Goal: Task Accomplishment & Management: Complete application form

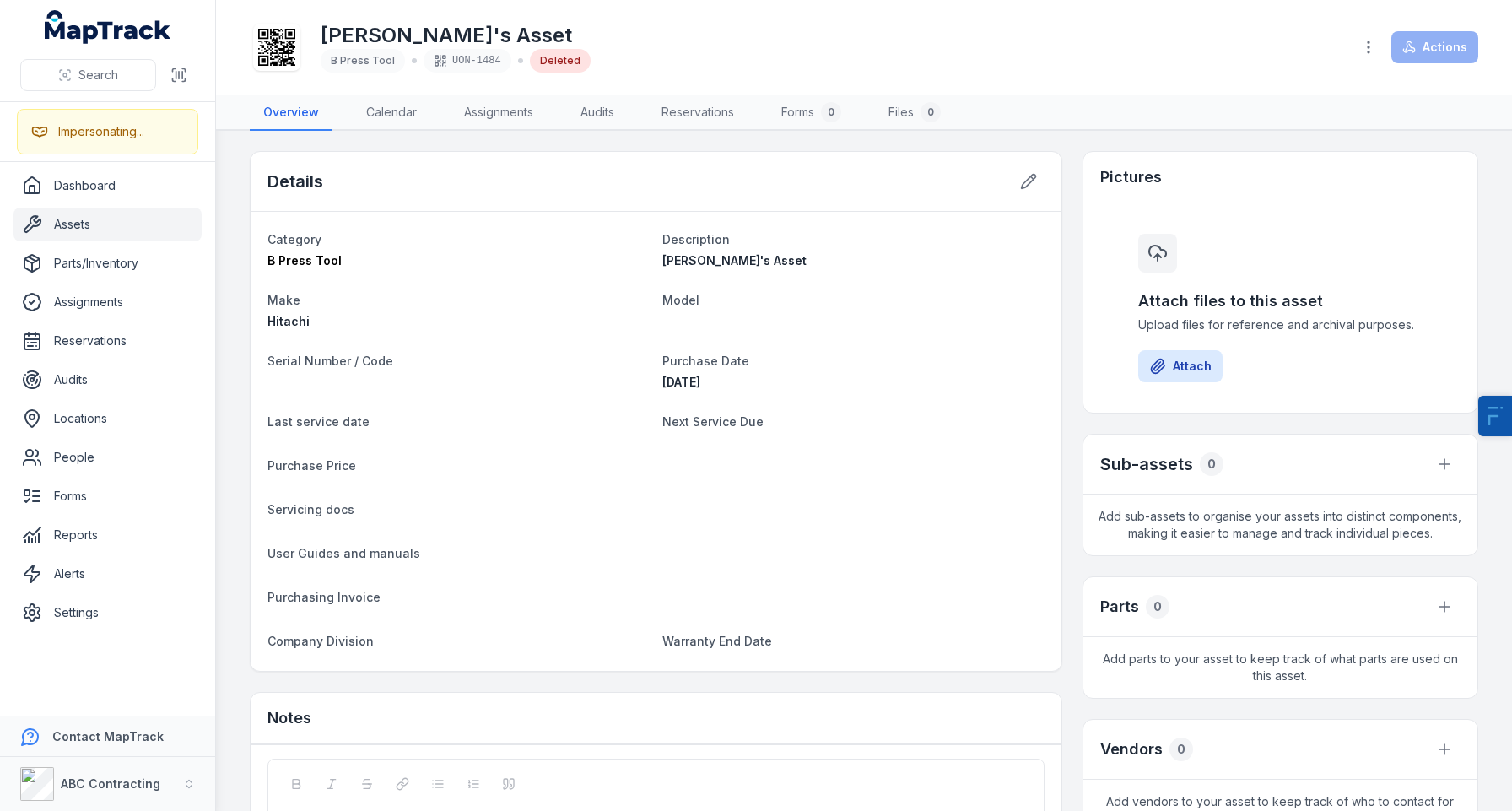
click at [113, 211] on link "Assets" at bounding box center [108, 224] width 188 height 34
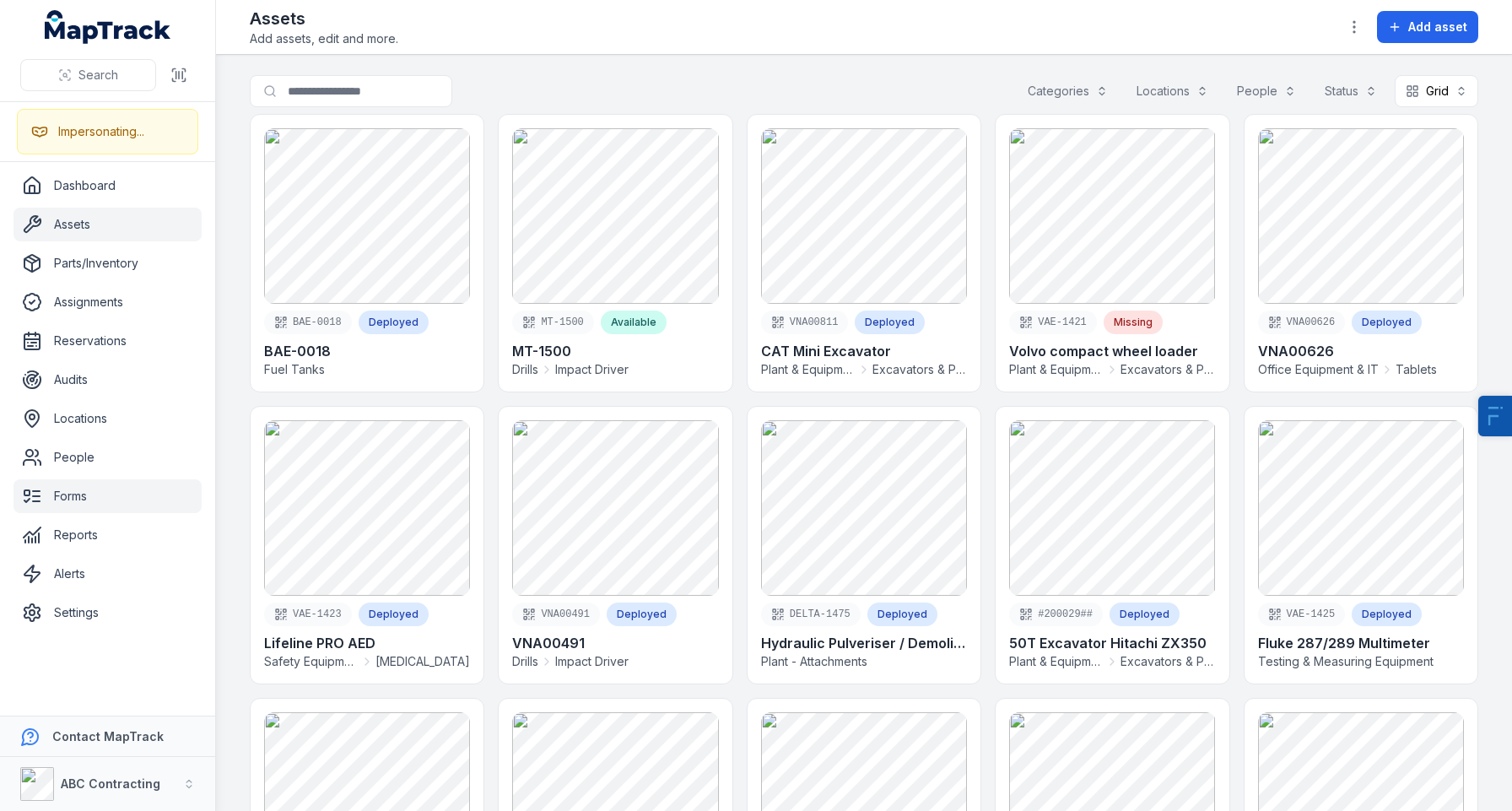
click at [79, 506] on link "Forms" at bounding box center [108, 496] width 188 height 34
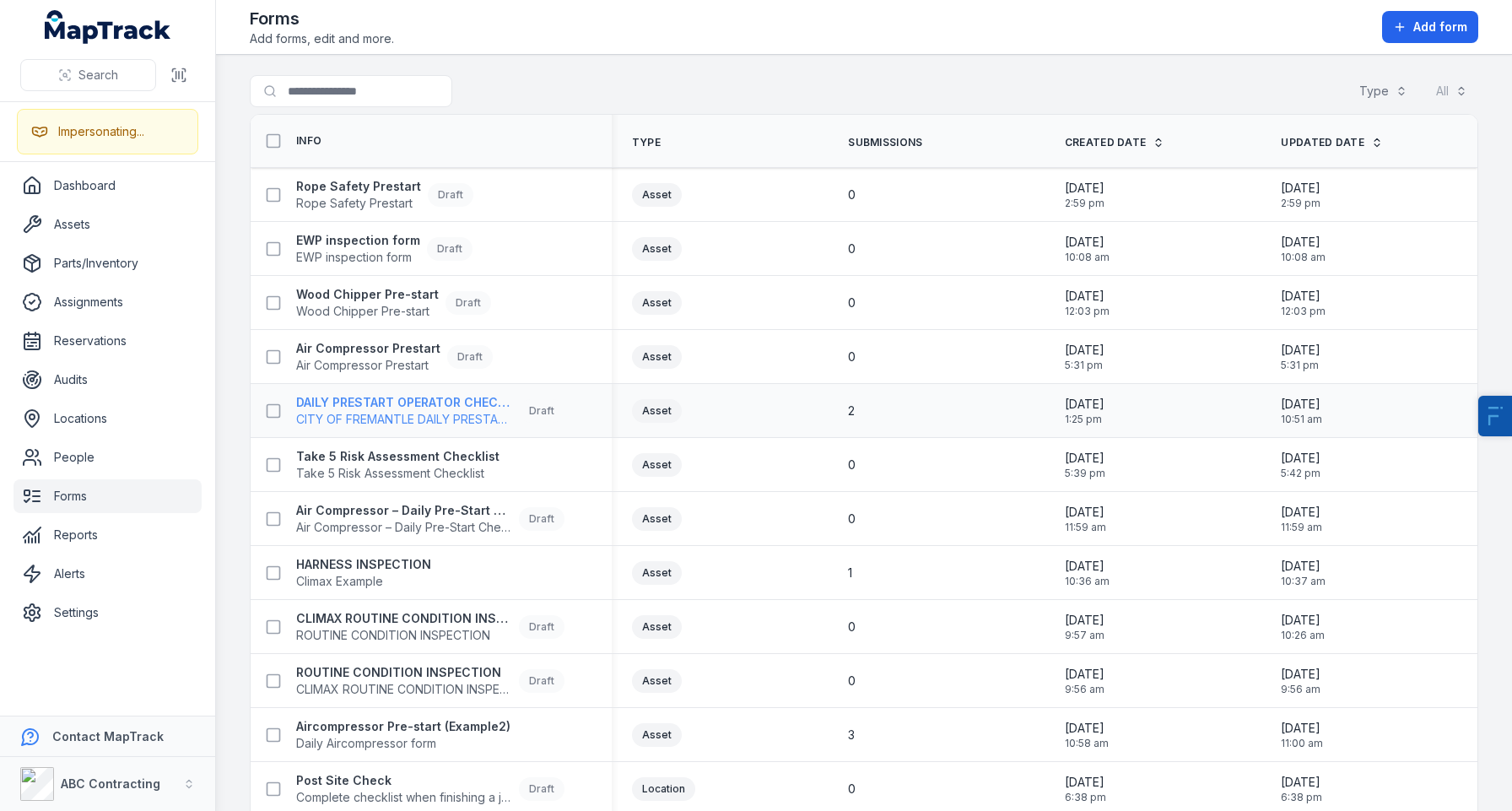
click at [418, 407] on strong "DAILY PRESTART OPERATOR CHECK SHEET" at bounding box center [403, 402] width 216 height 16
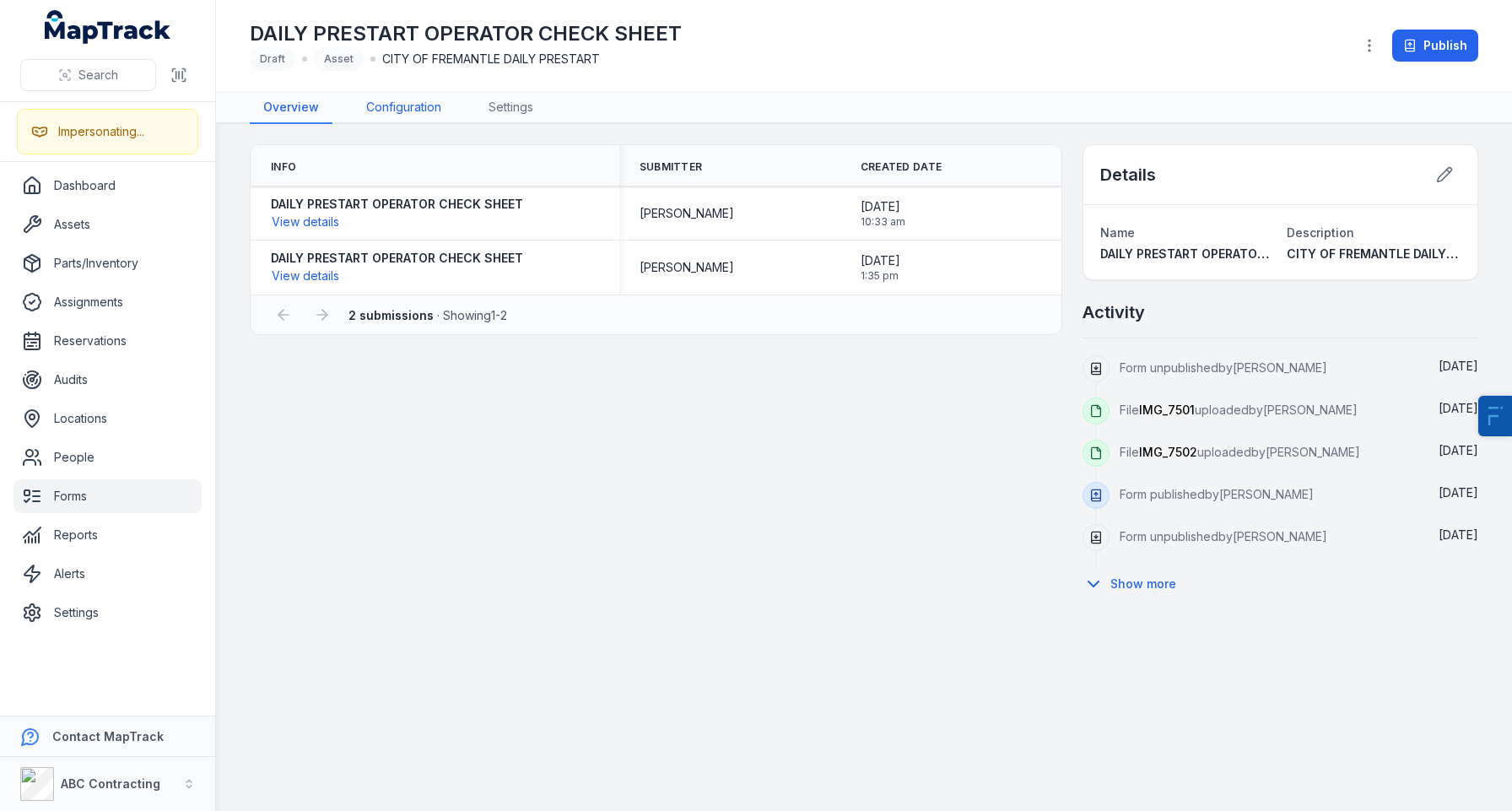
click at [386, 106] on link "Configuration" at bounding box center [403, 108] width 102 height 32
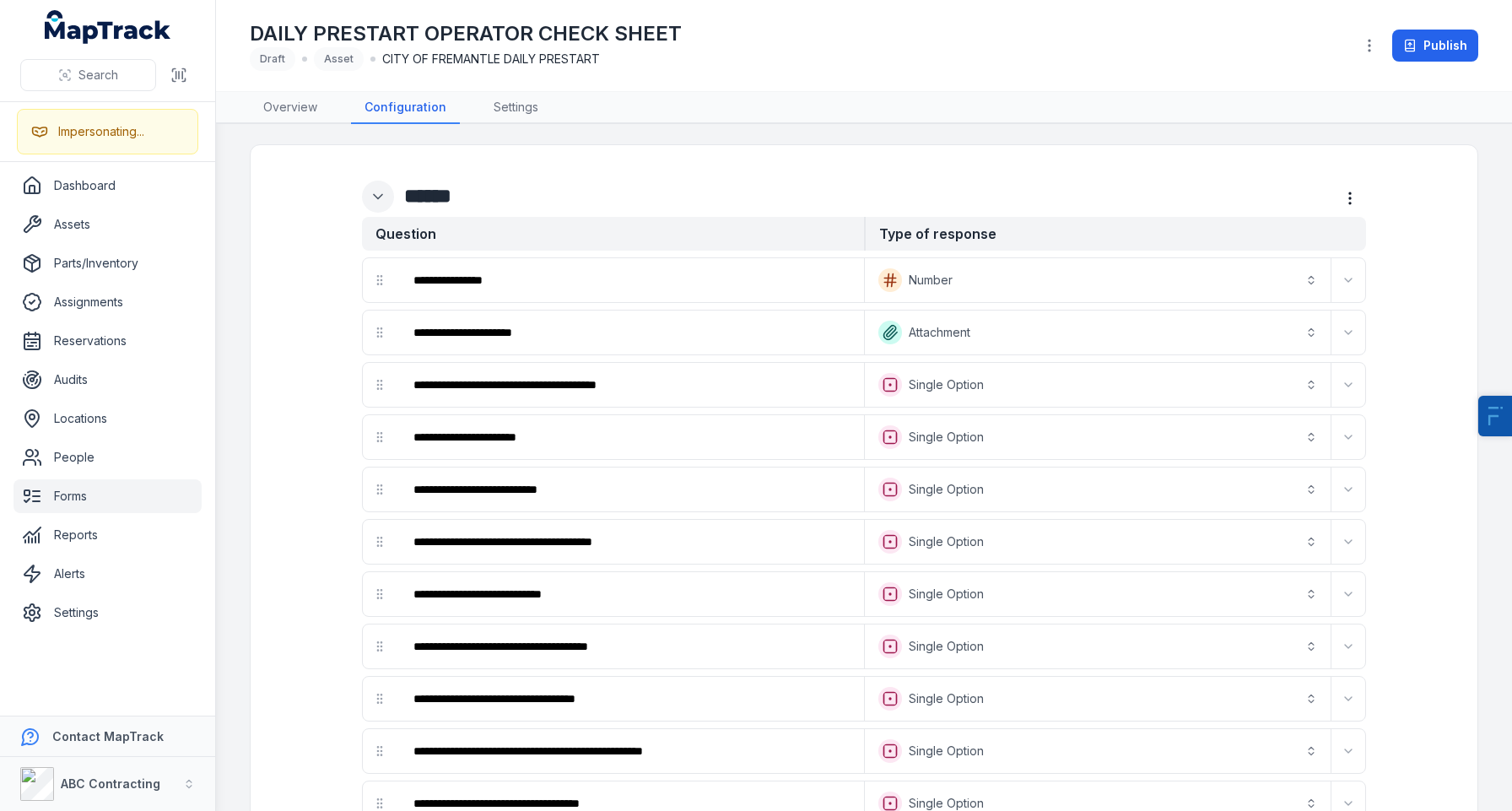
click at [378, 202] on icon "Expand" at bounding box center [377, 196] width 16 height 16
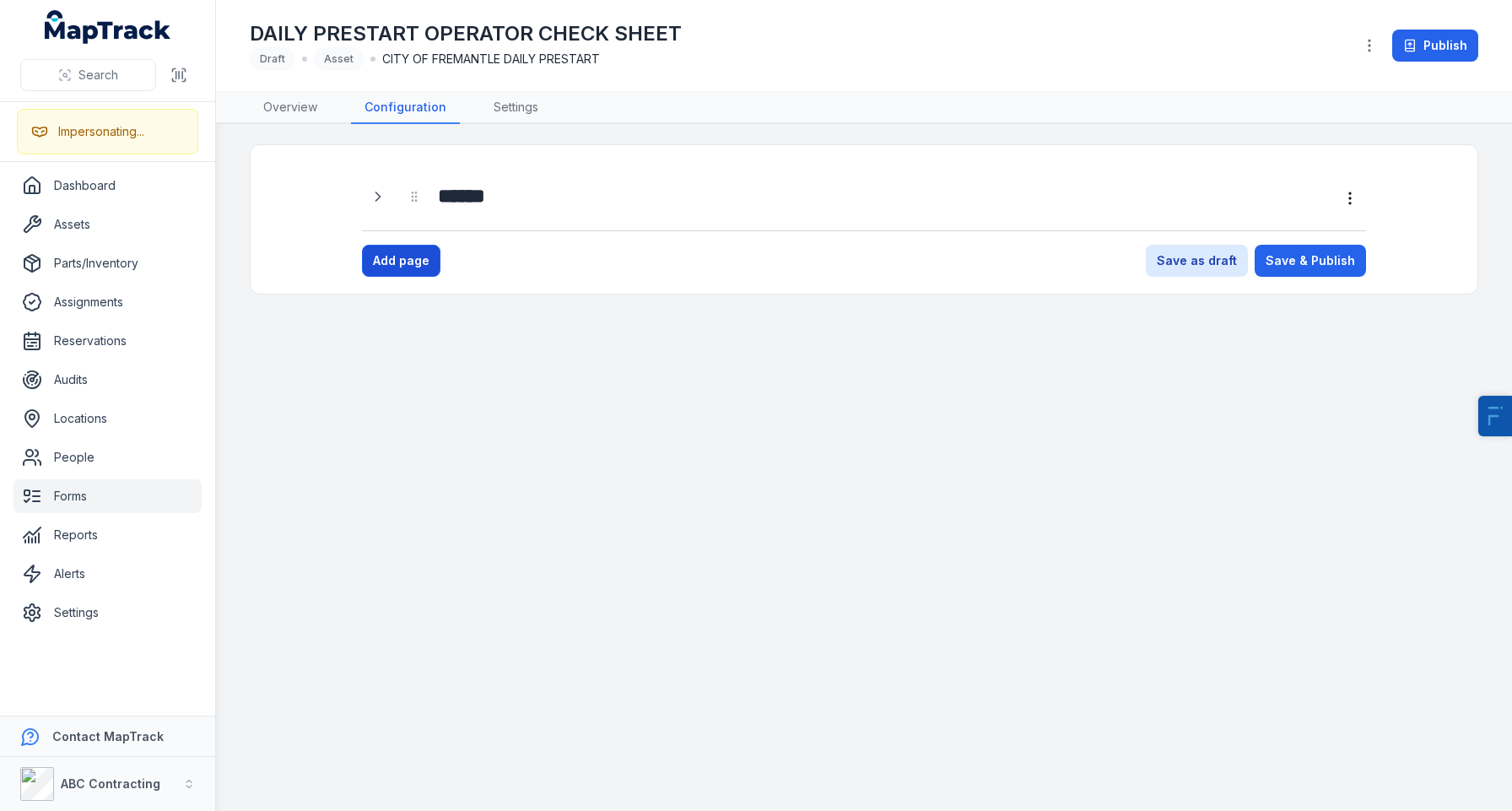
click at [396, 260] on button "Add page" at bounding box center [401, 260] width 79 height 32
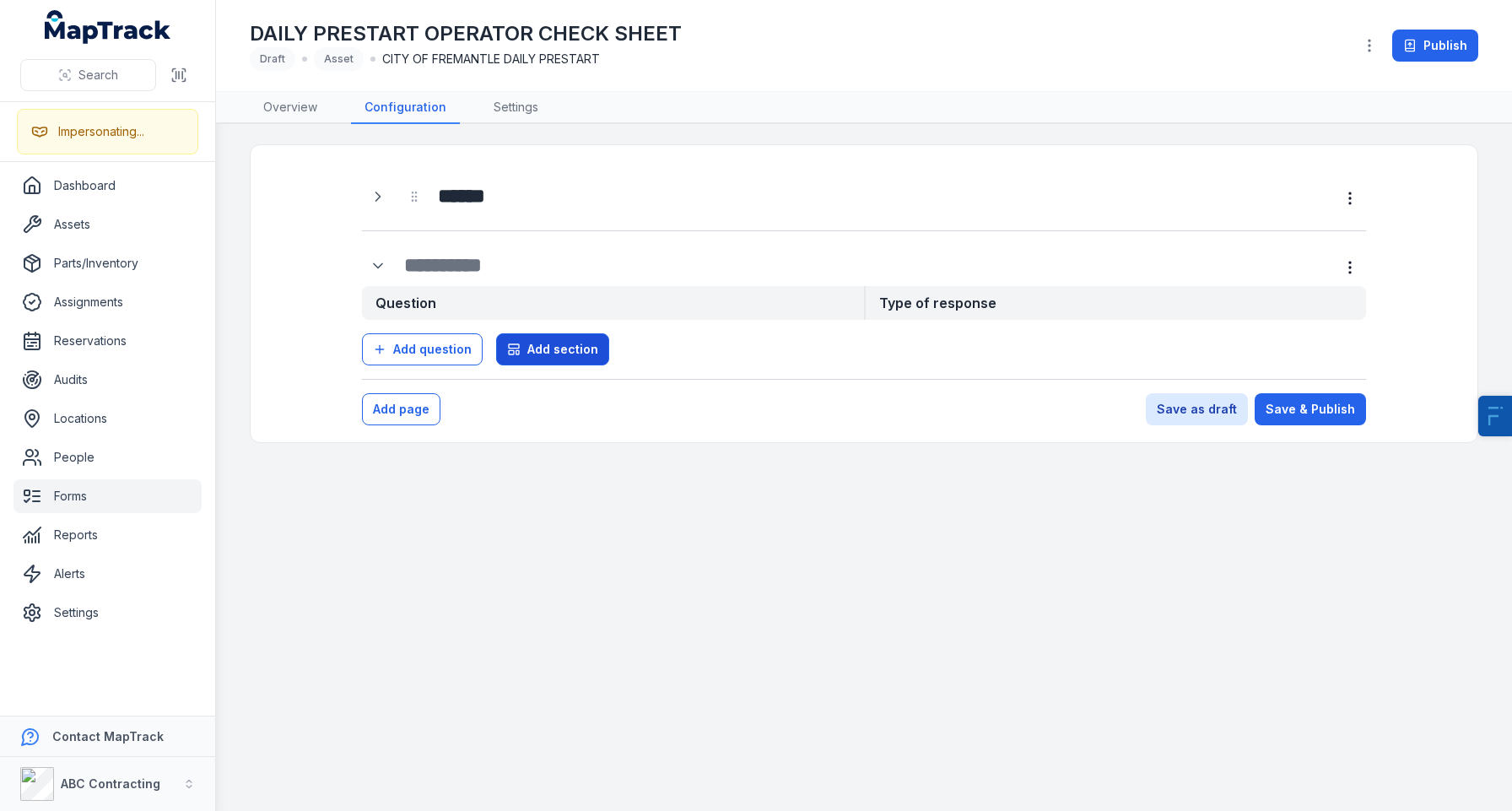
click at [569, 360] on button "Add section" at bounding box center [552, 349] width 113 height 32
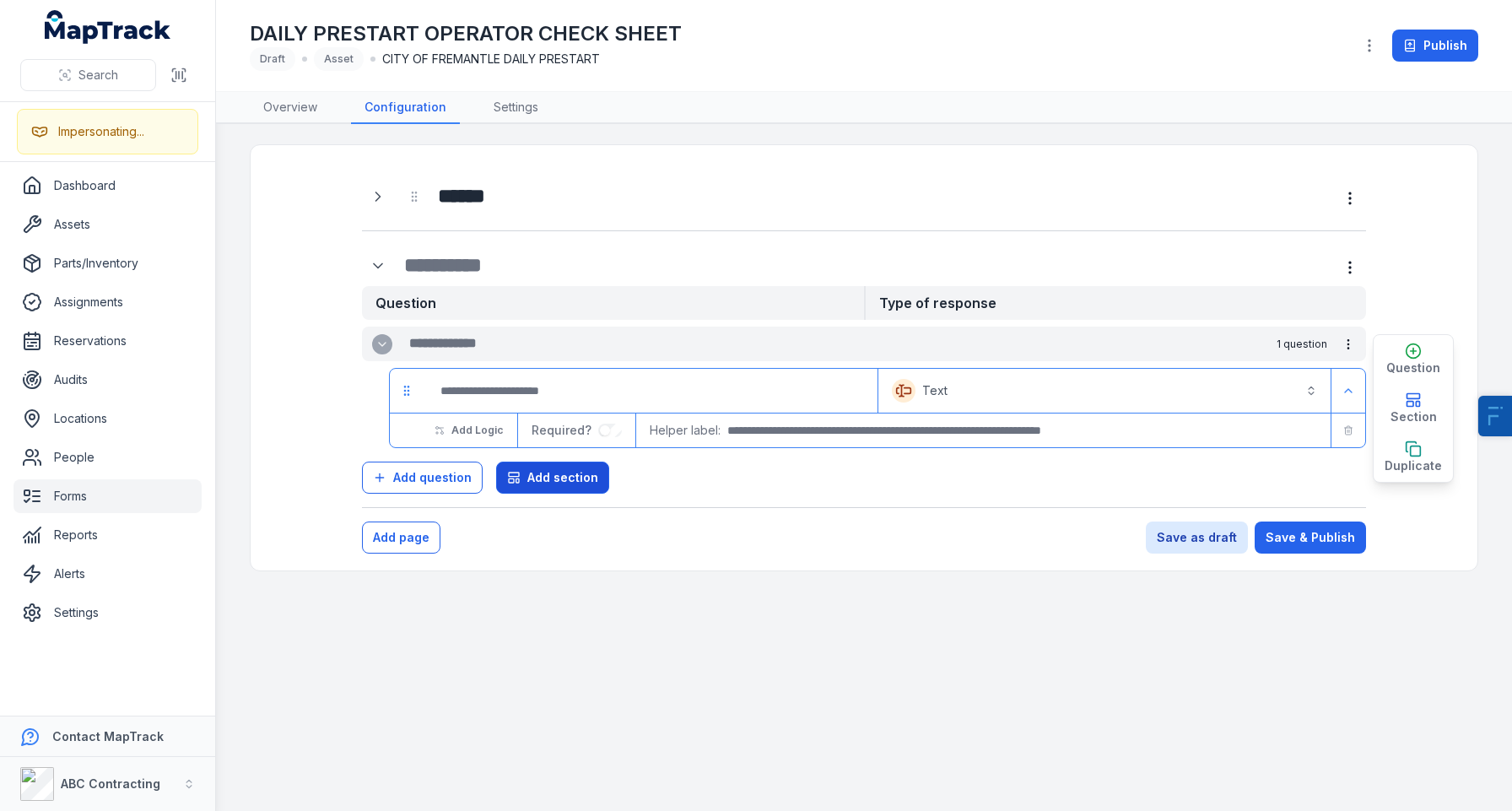
click at [544, 481] on span "Add section" at bounding box center [563, 477] width 71 height 16
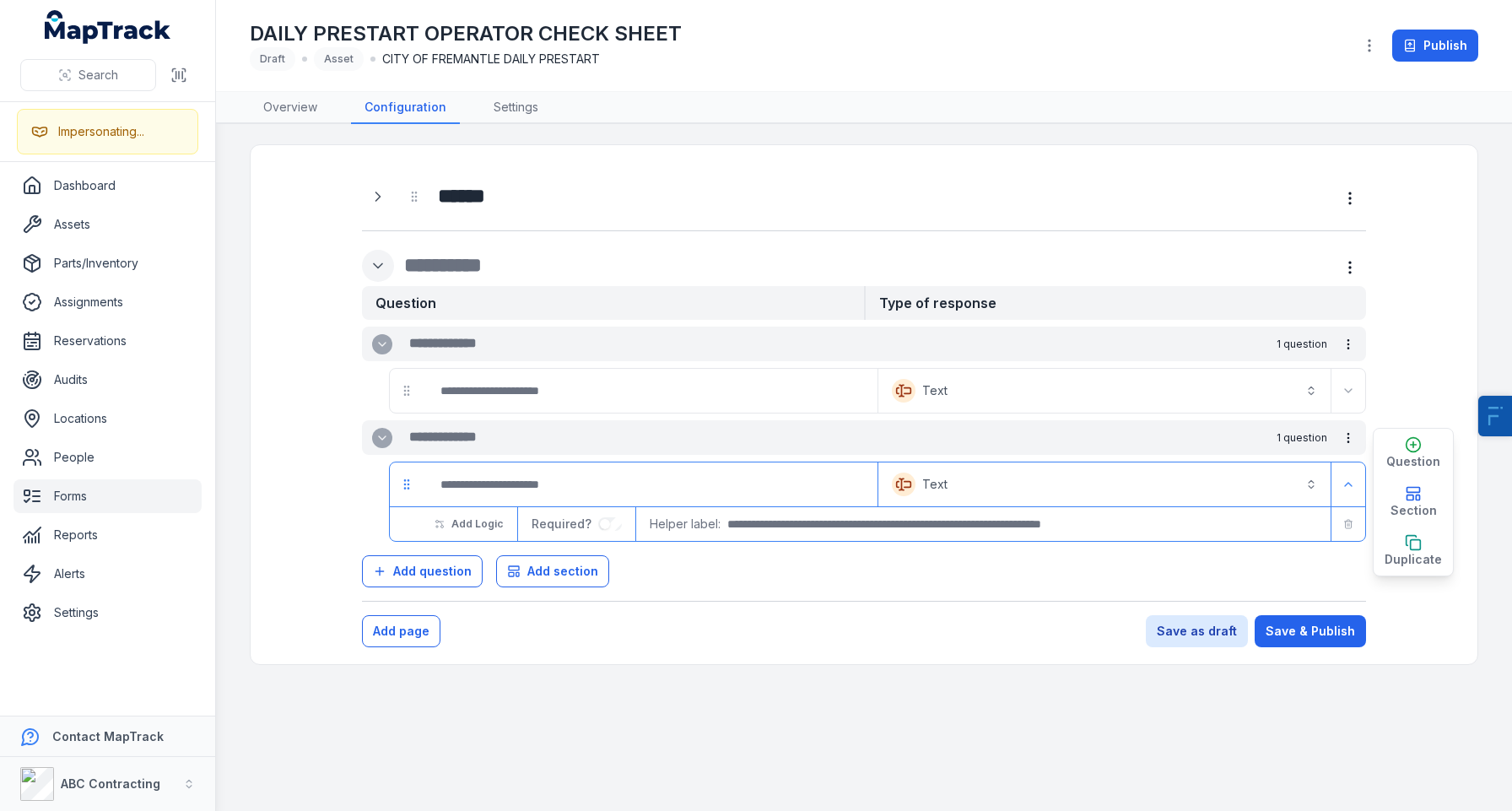
click at [381, 265] on icon "Expand" at bounding box center [377, 265] width 16 height 16
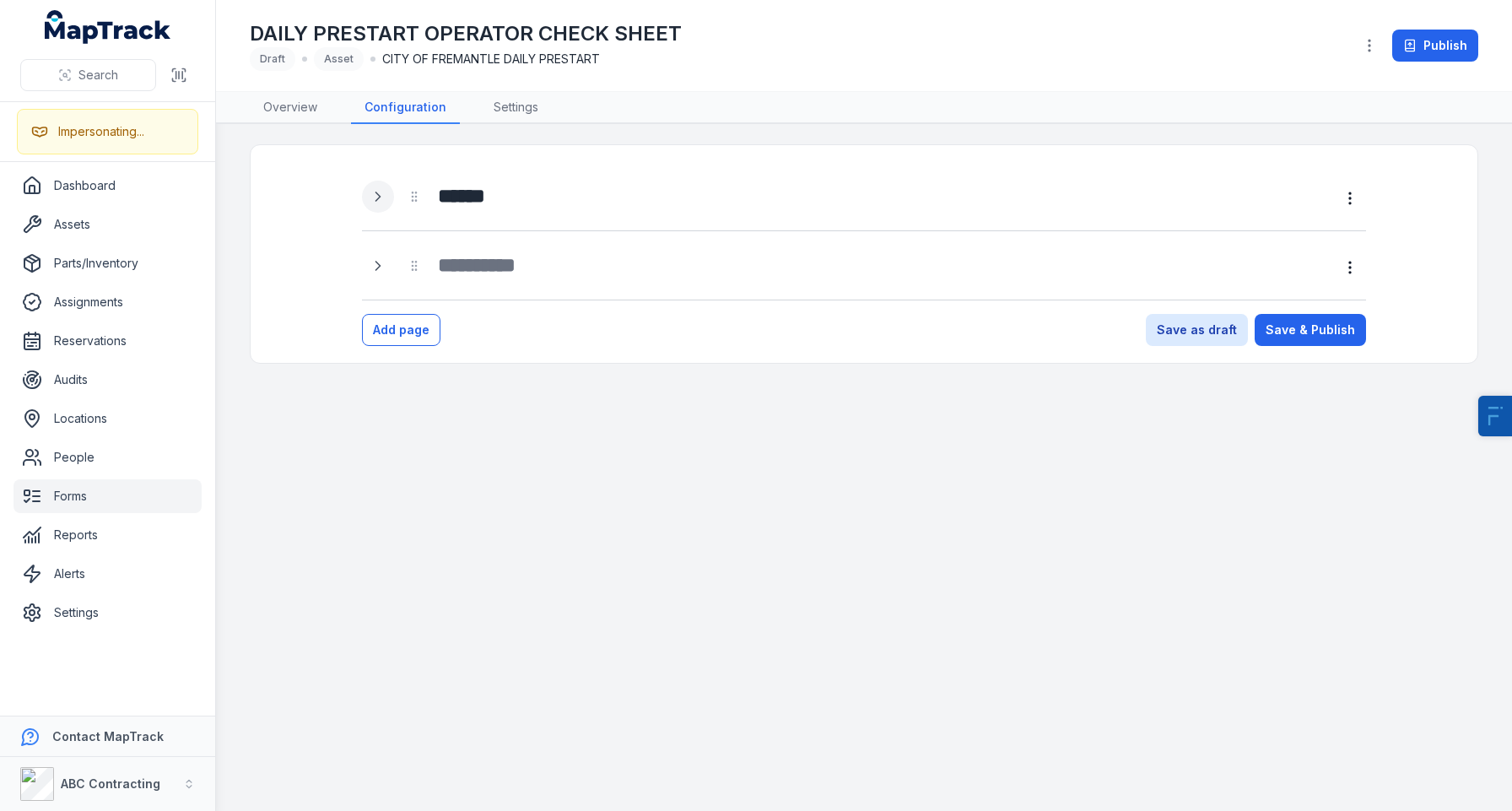
click at [373, 198] on icon "Expand" at bounding box center [377, 196] width 16 height 16
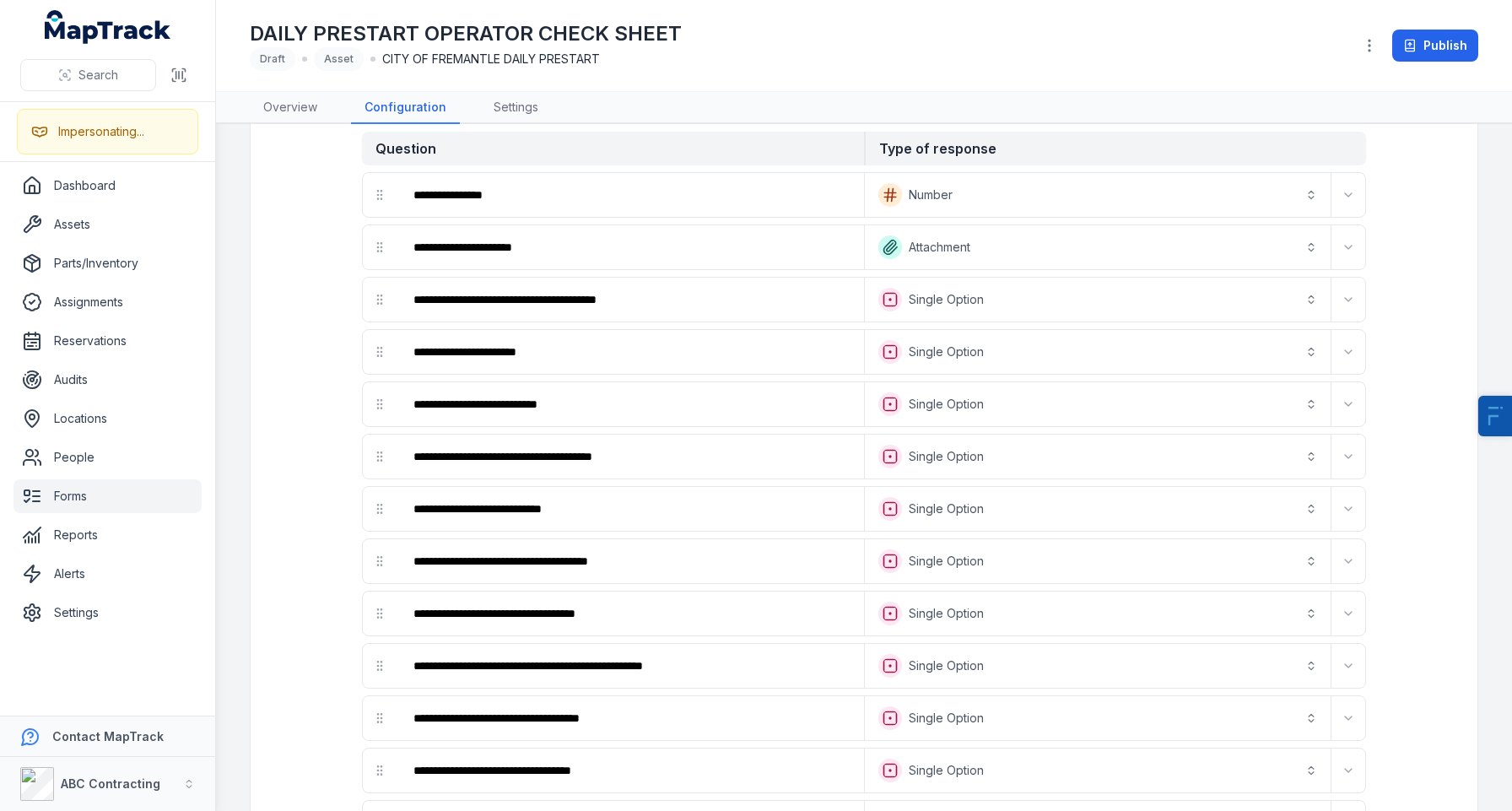
scroll to position [95, 0]
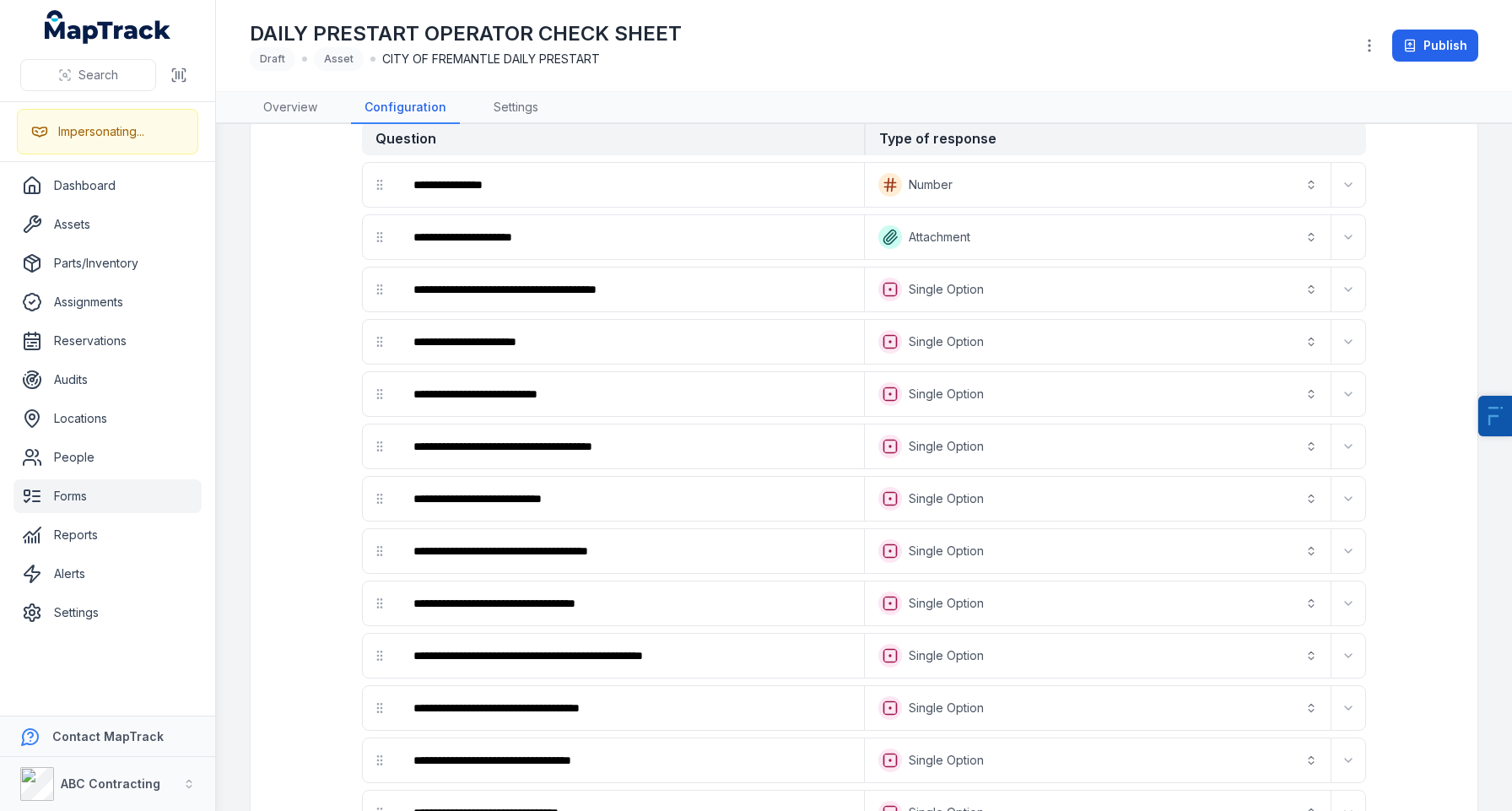
click at [1047, 407] on button "**********" at bounding box center [1097, 394] width 459 height 37
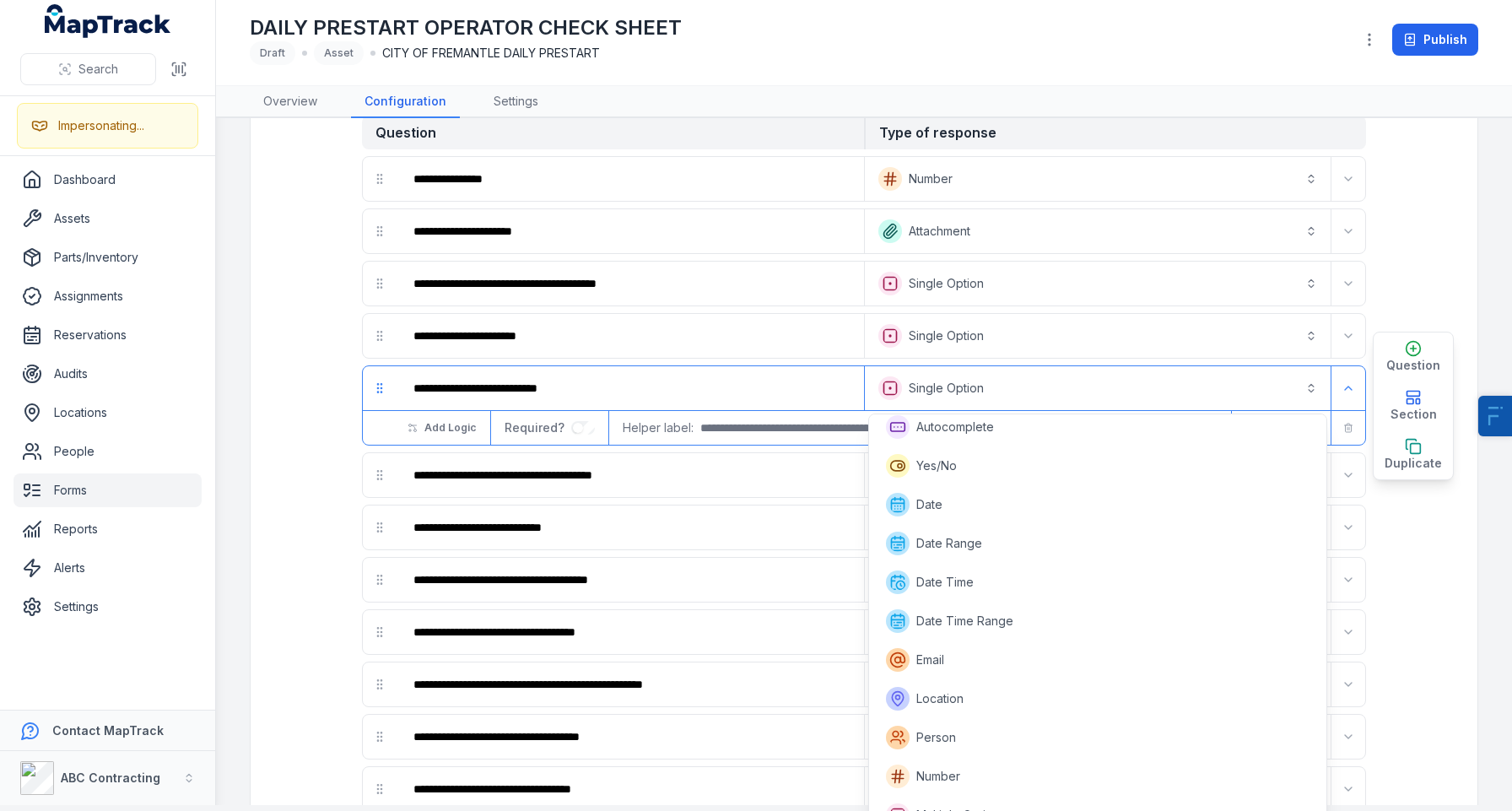
scroll to position [44, 0]
click at [293, 449] on div "**********" at bounding box center [864, 712] width 1166 height 1303
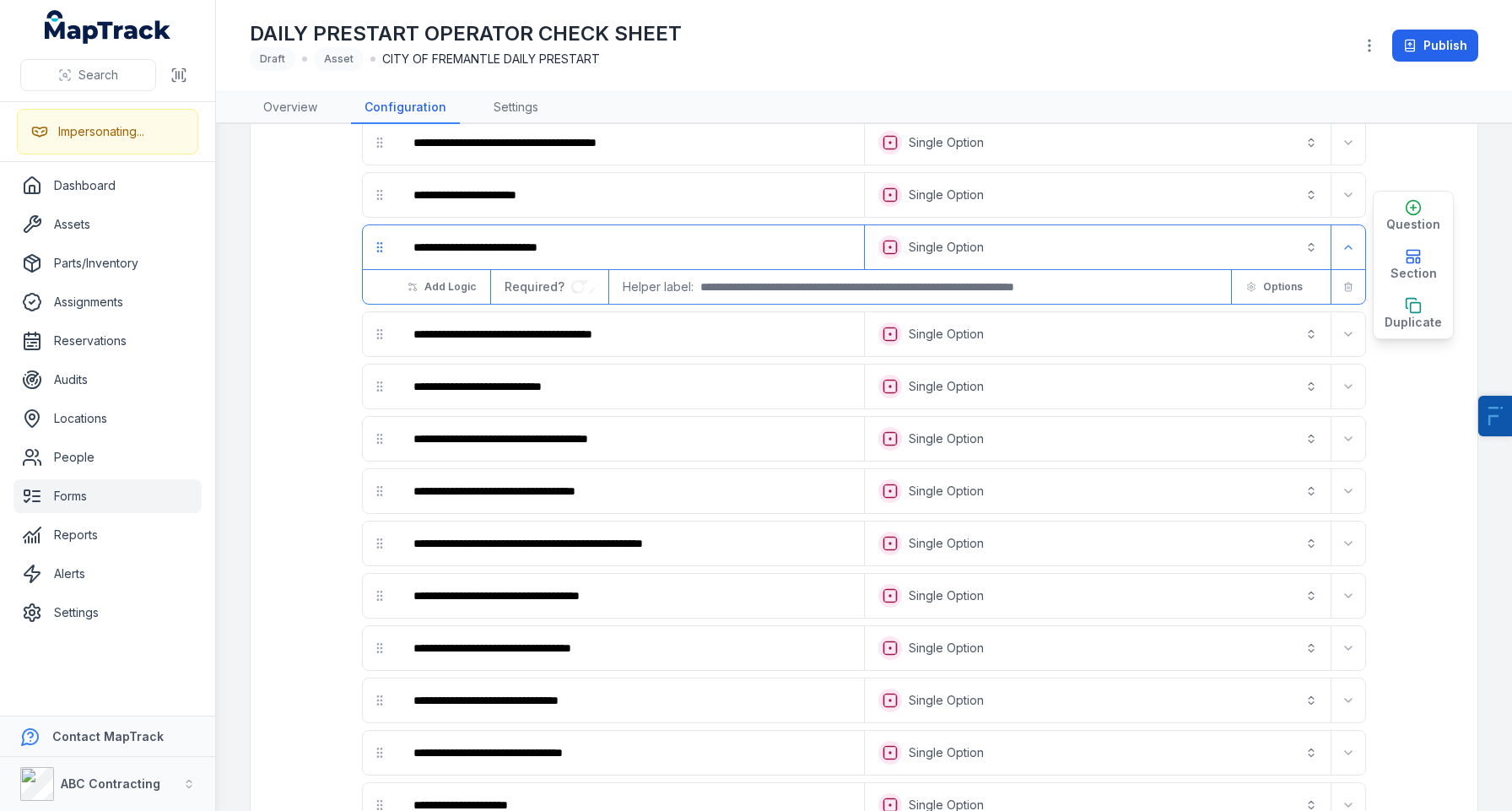
scroll to position [237, 0]
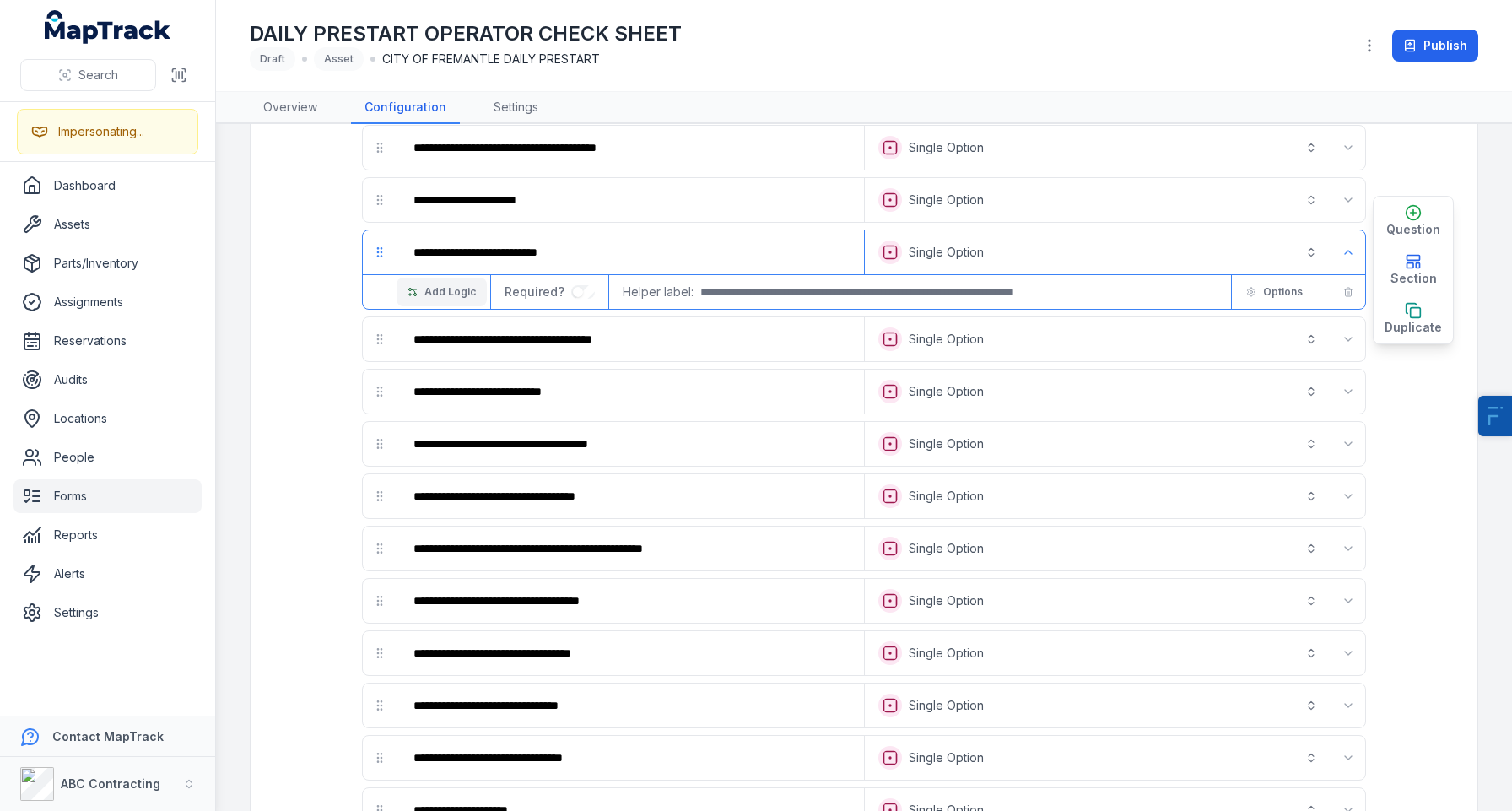
click at [429, 297] on span "Add Logic" at bounding box center [450, 292] width 51 height 14
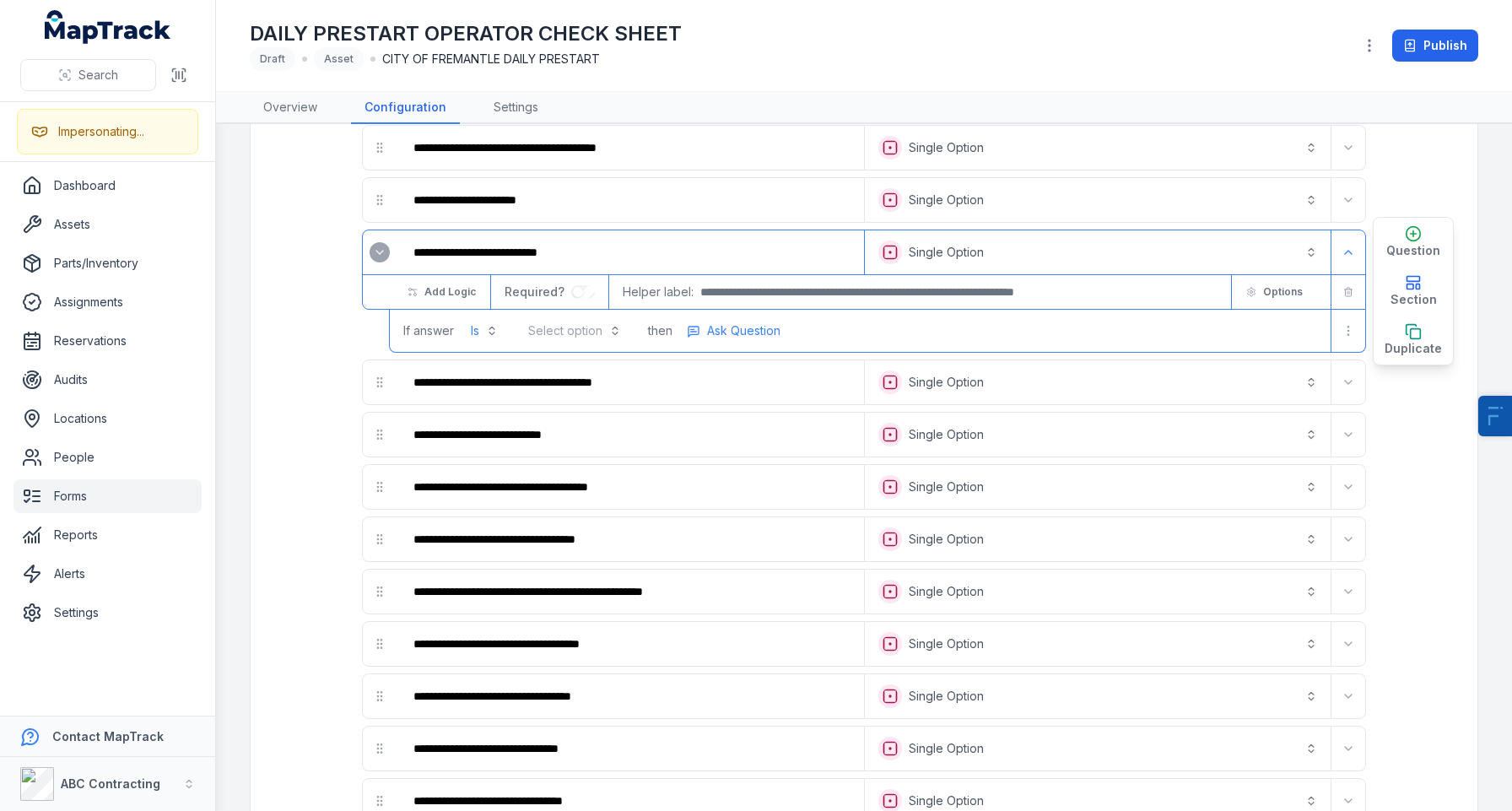
click at [561, 334] on button "Select option" at bounding box center [574, 330] width 113 height 30
click at [573, 413] on div "NOT OK" at bounding box center [575, 404] width 104 height 30
click at [744, 322] on span "Ask Question" at bounding box center [739, 330] width 74 height 16
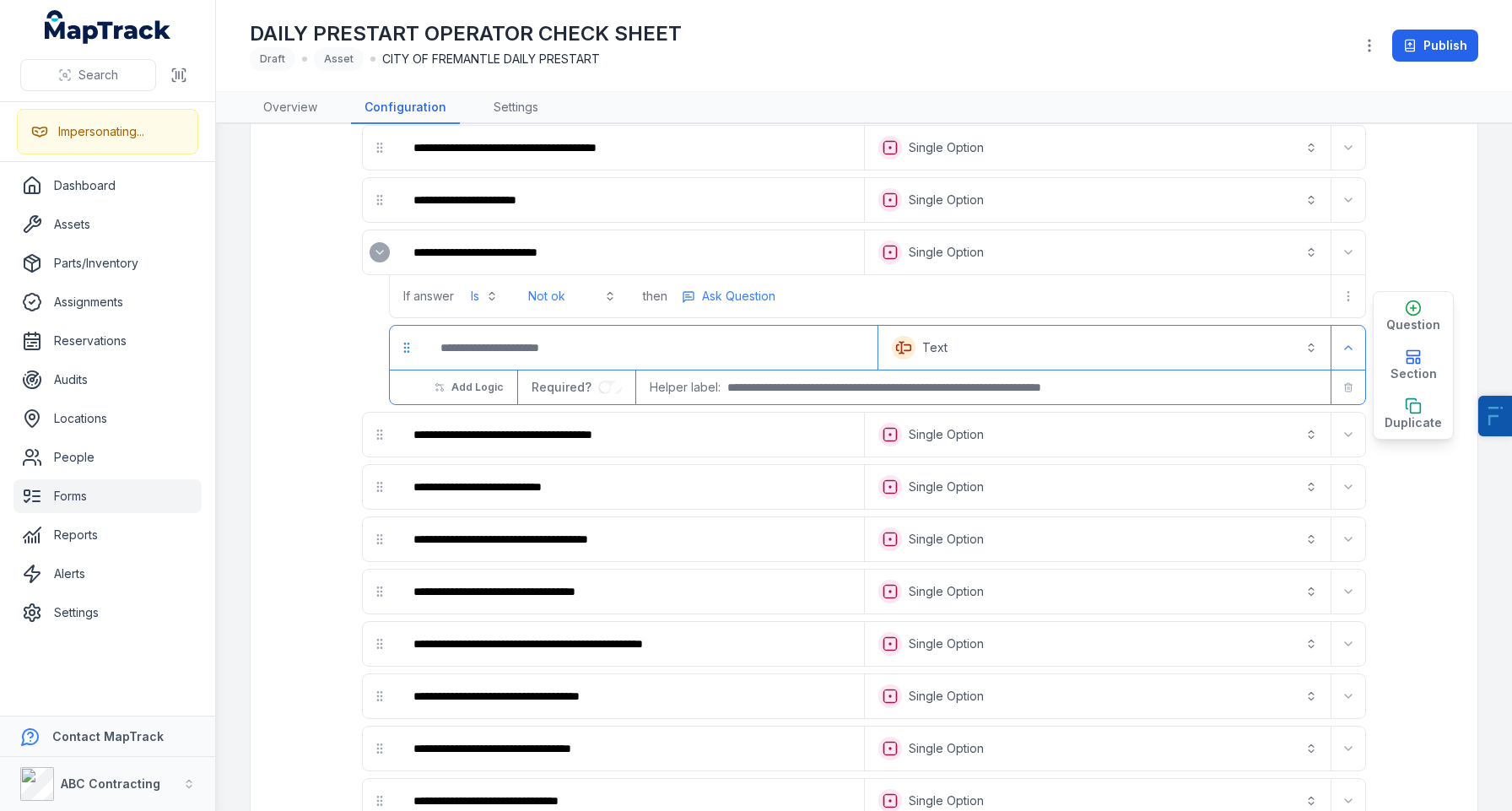
click at [1005, 343] on button "Text *******" at bounding box center [1104, 347] width 445 height 37
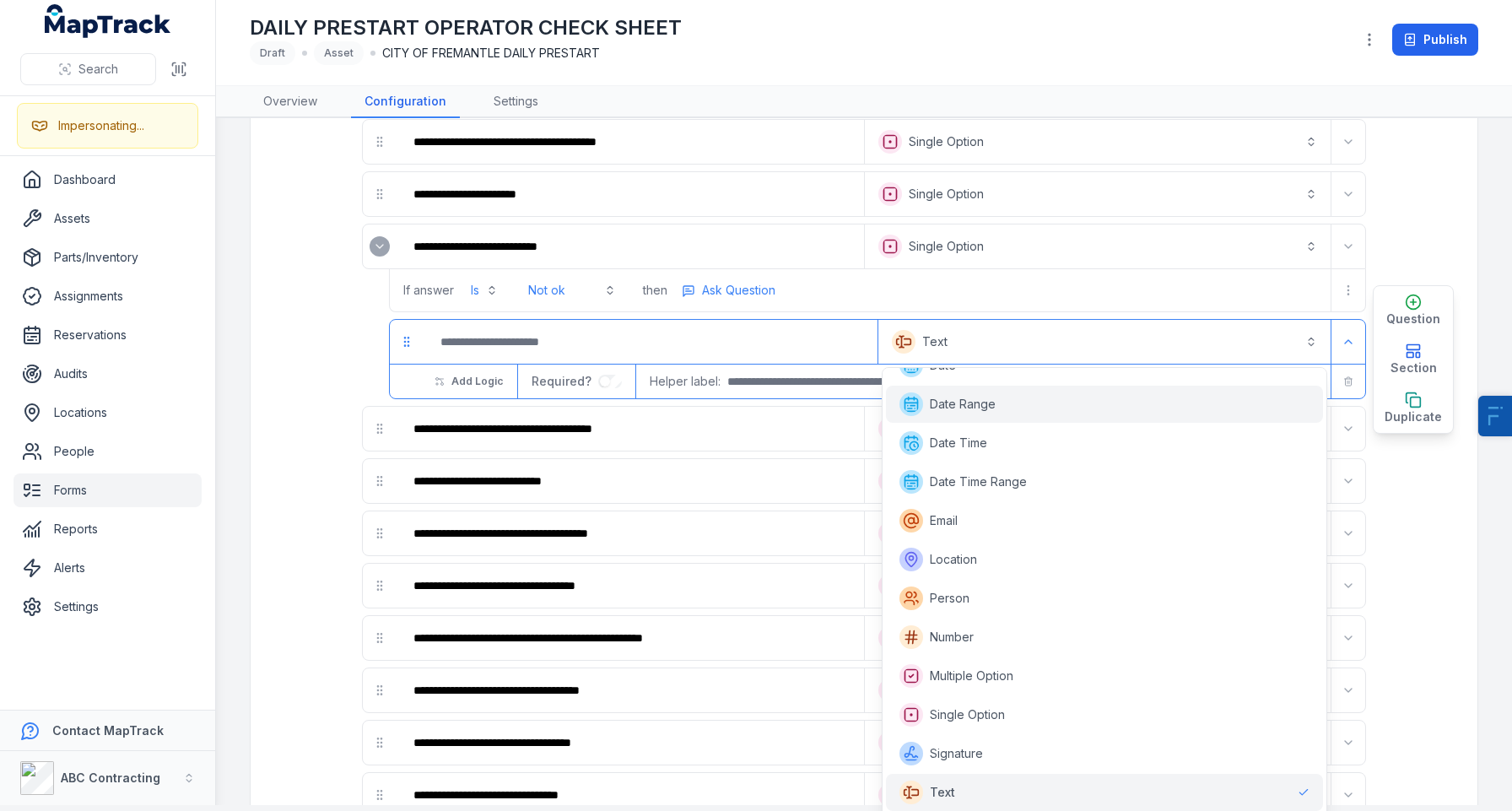
scroll to position [117, 0]
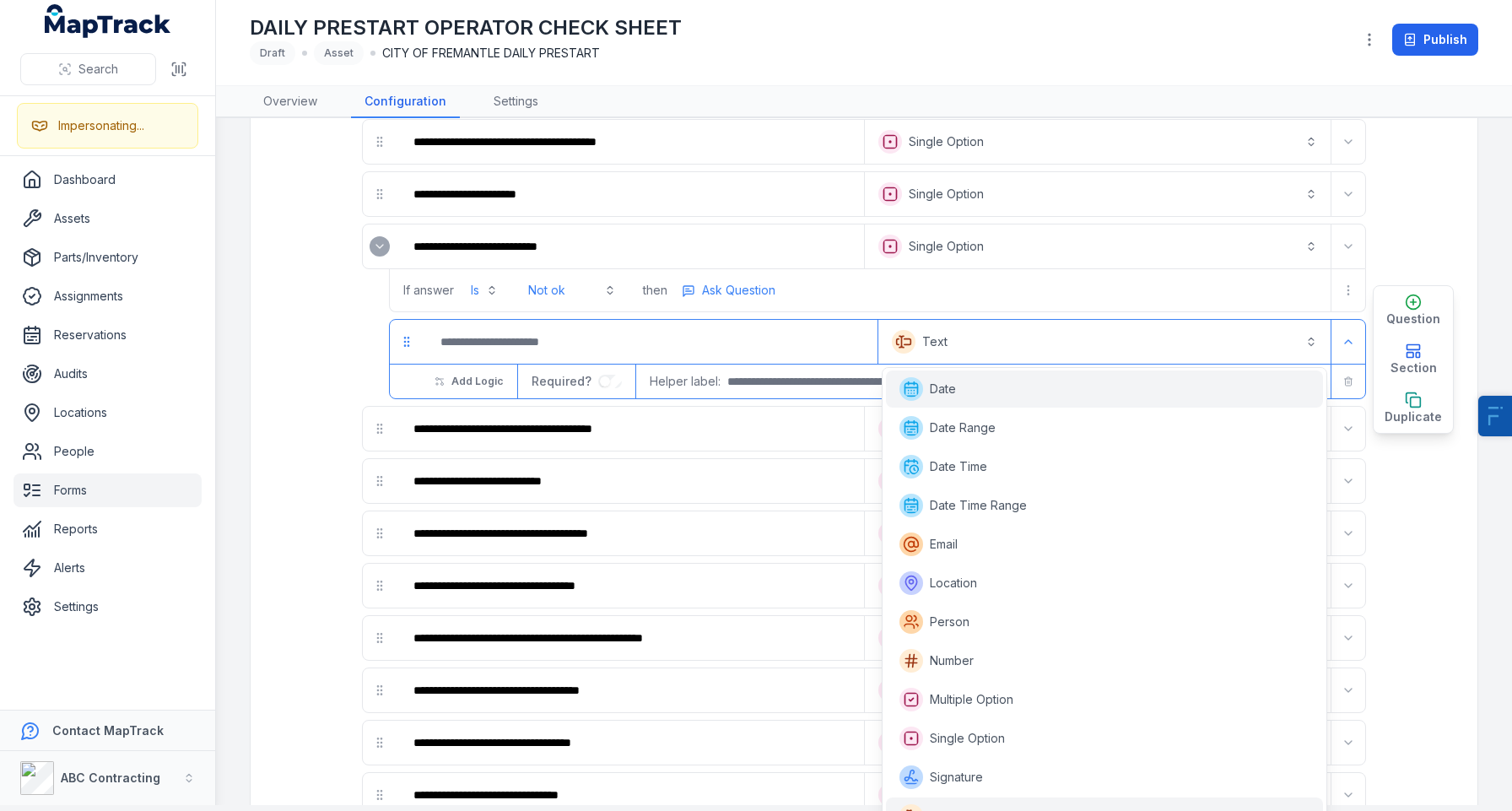
click at [981, 393] on div "Date" at bounding box center [1104, 389] width 410 height 23
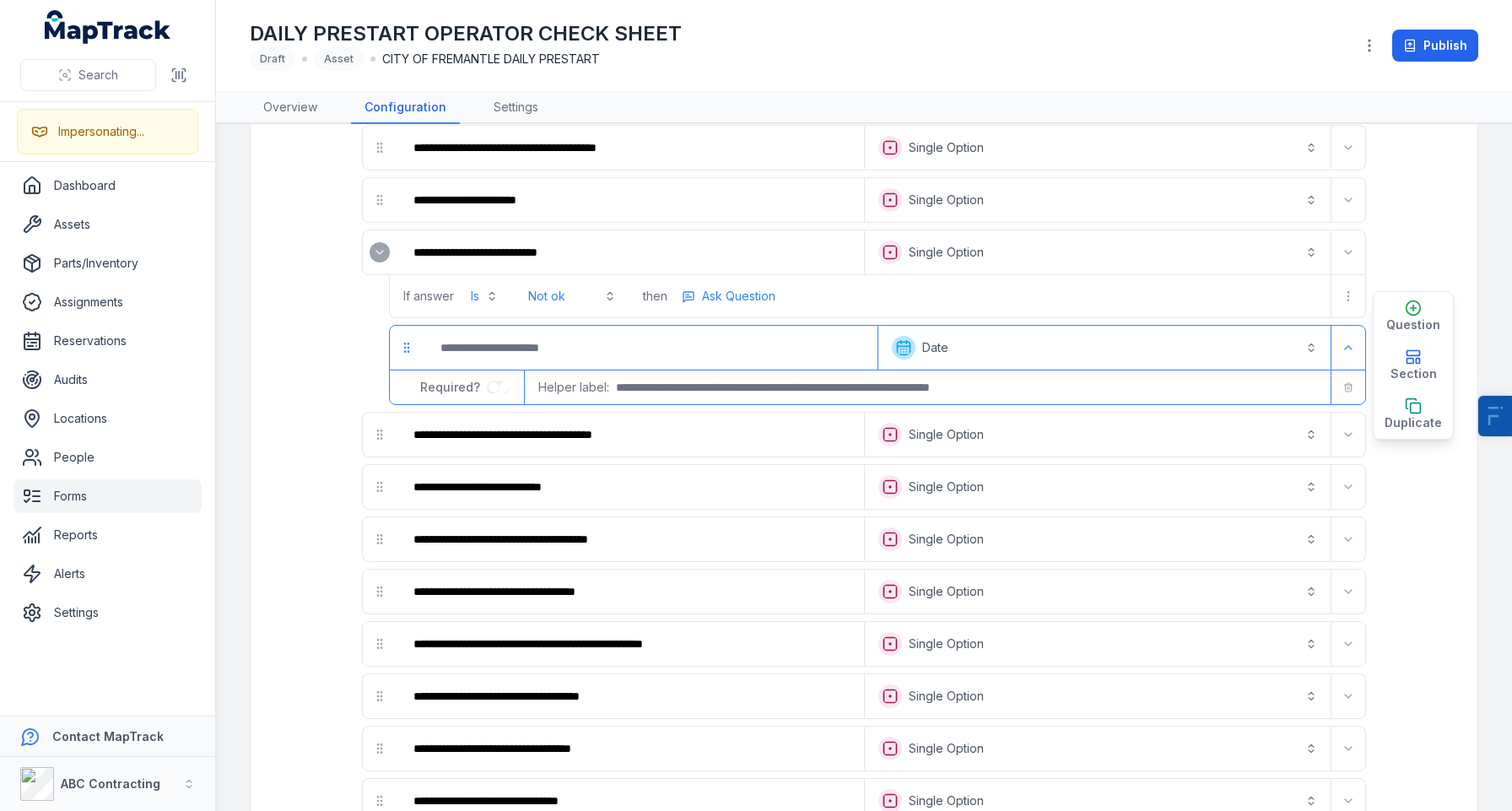
scroll to position [0, 0]
click at [593, 368] on div at bounding box center [651, 347] width 454 height 44
click at [619, 347] on input ":rc1:-form-item-label" at bounding box center [650, 347] width 447 height 37
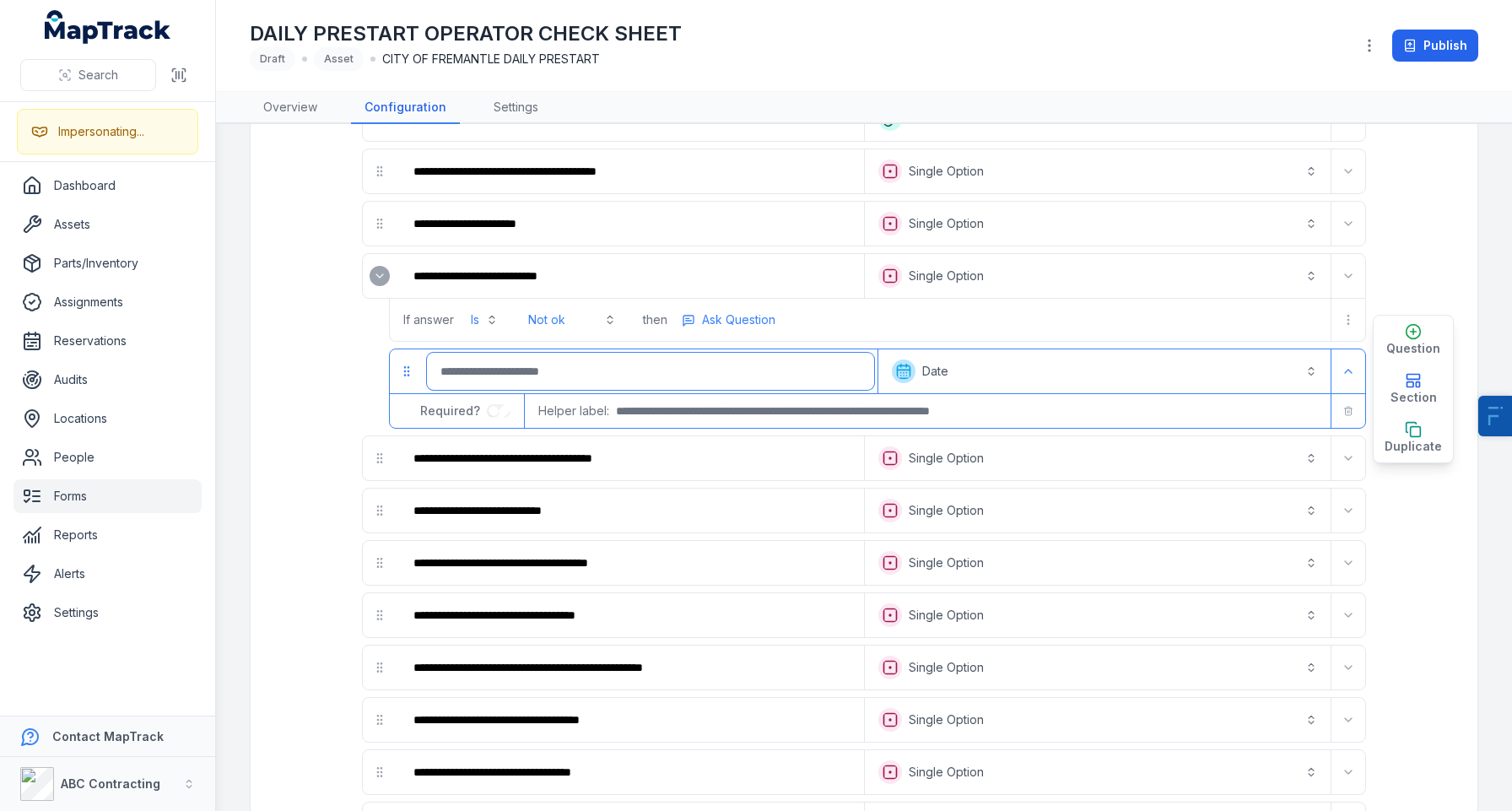
scroll to position [212, 0]
click at [88, 230] on link "Assets" at bounding box center [108, 224] width 188 height 34
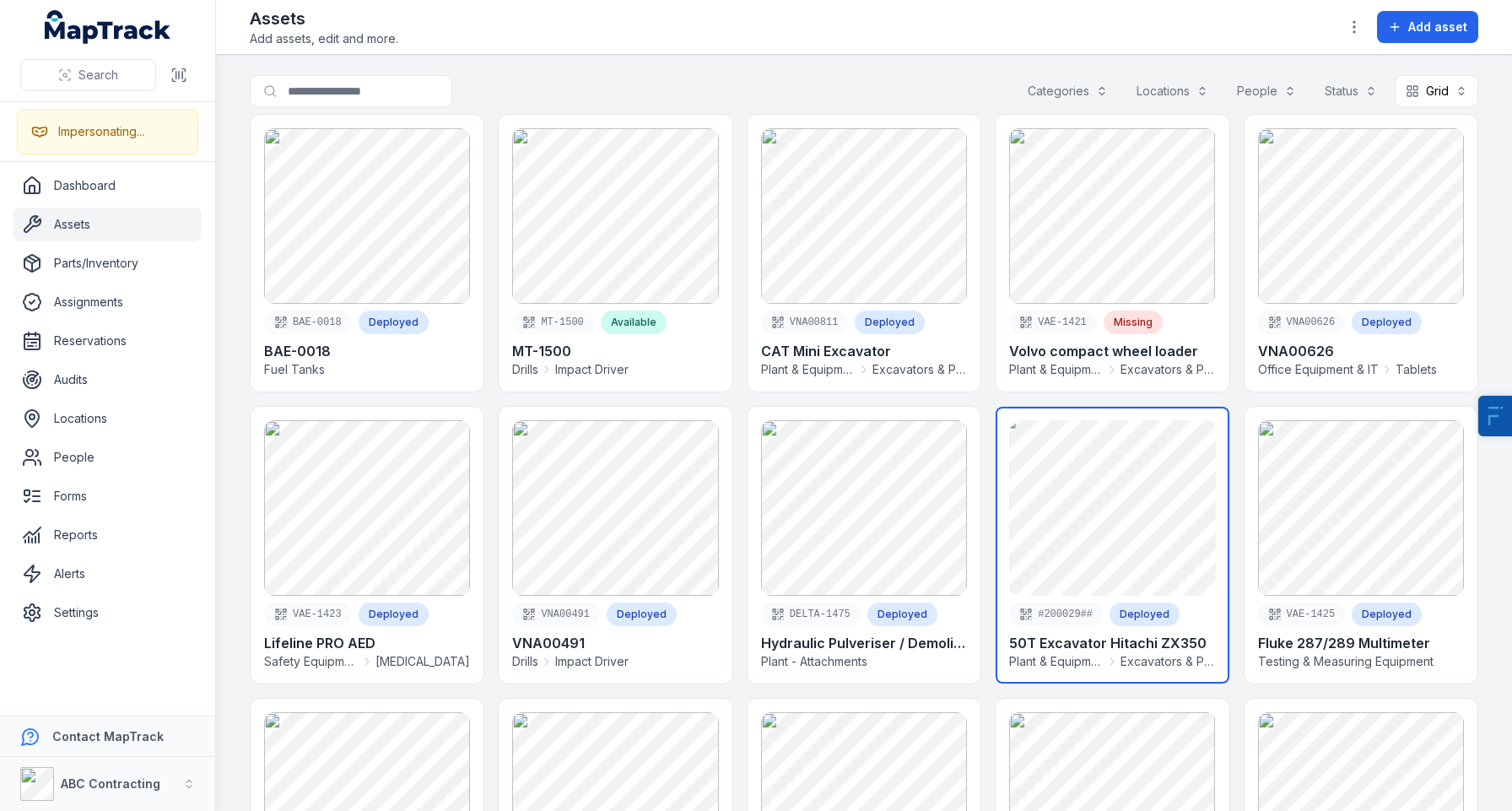
click at [1097, 468] on link at bounding box center [1111, 544] width 233 height 276
click at [1101, 551] on link at bounding box center [1111, 544] width 233 height 276
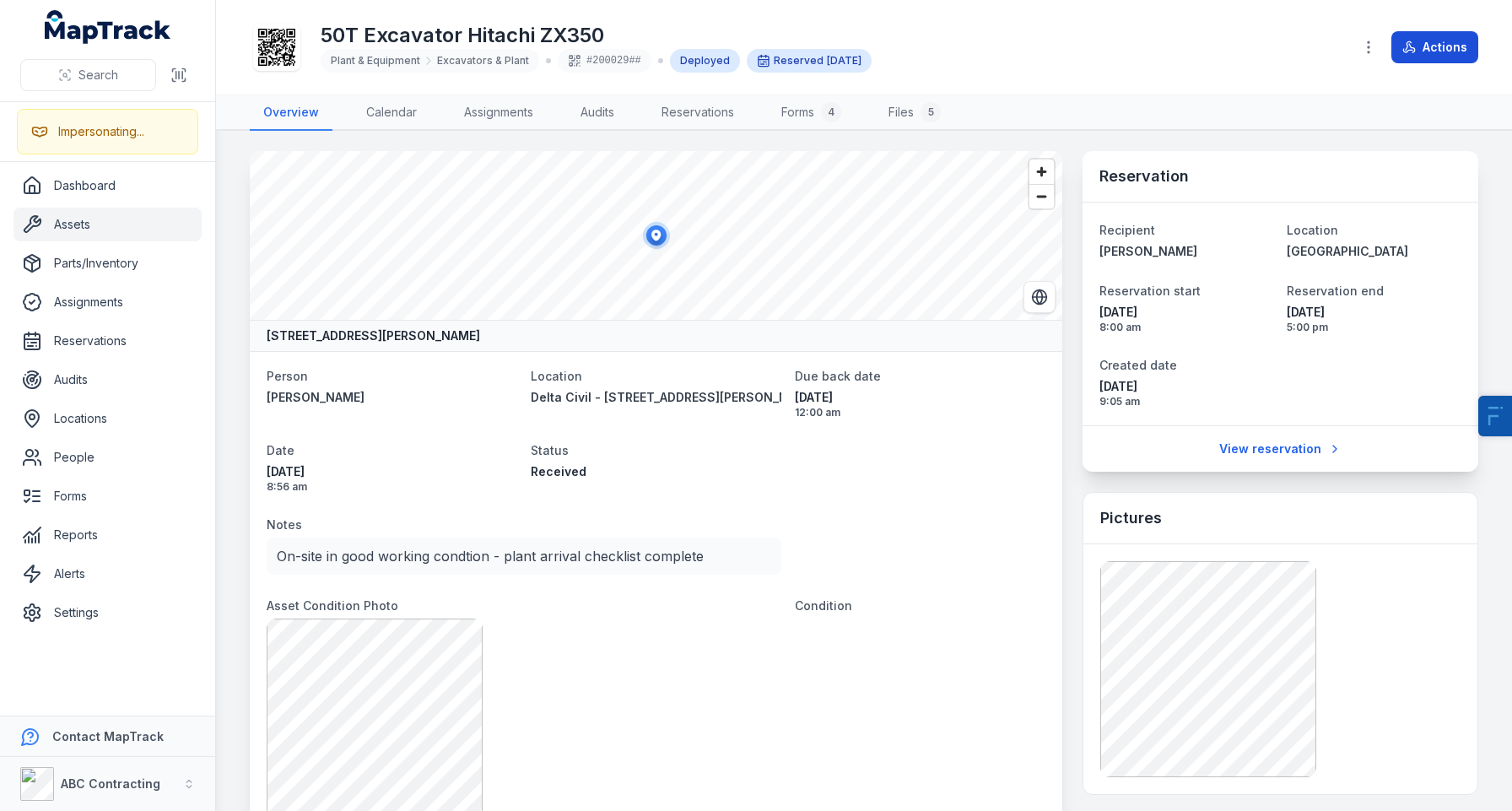
click at [1426, 48] on button "Actions" at bounding box center [1434, 47] width 87 height 32
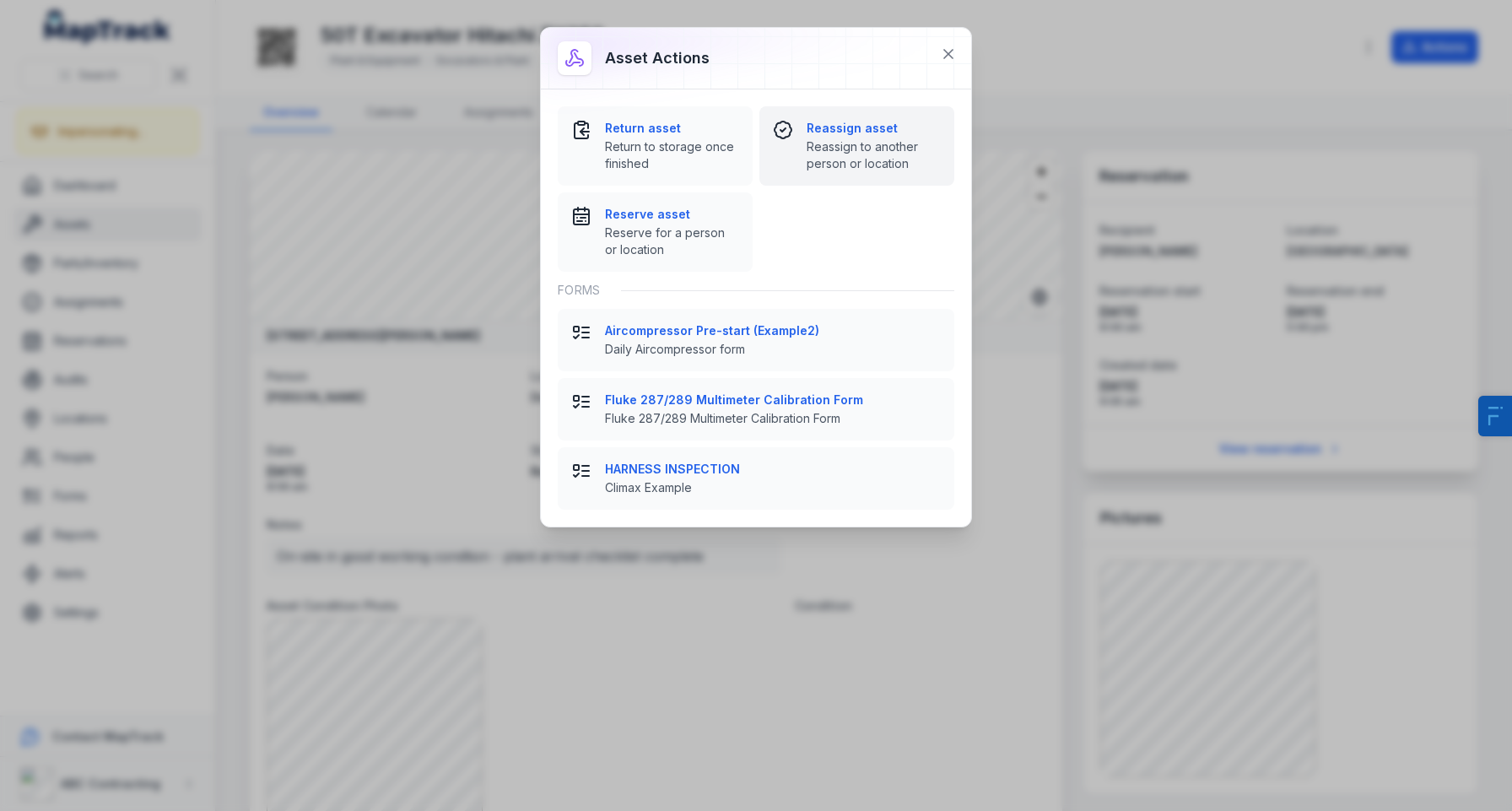
click at [869, 128] on strong "Reassign asset" at bounding box center [874, 128] width 134 height 16
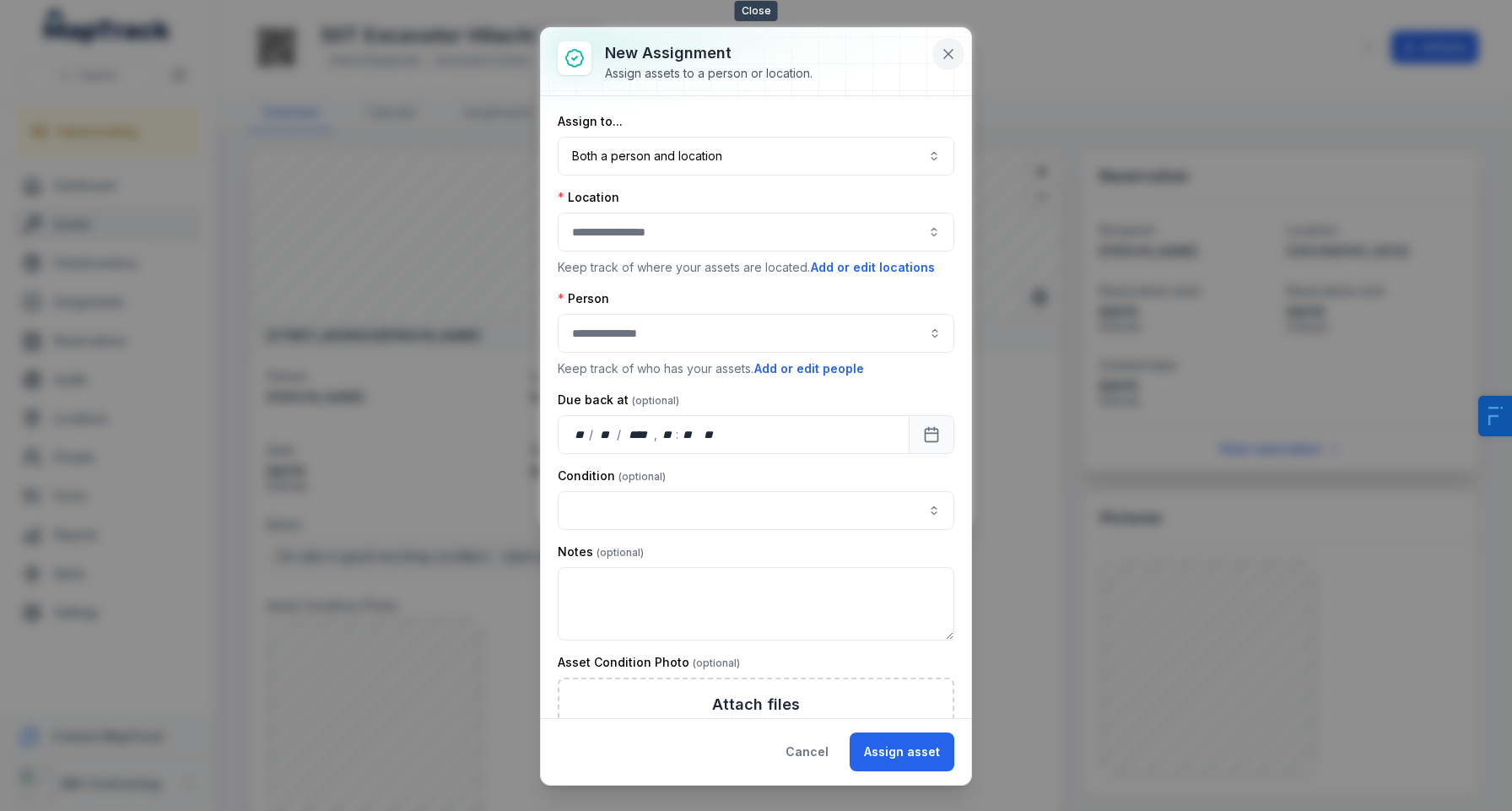
click at [958, 58] on button at bounding box center [948, 53] width 32 height 32
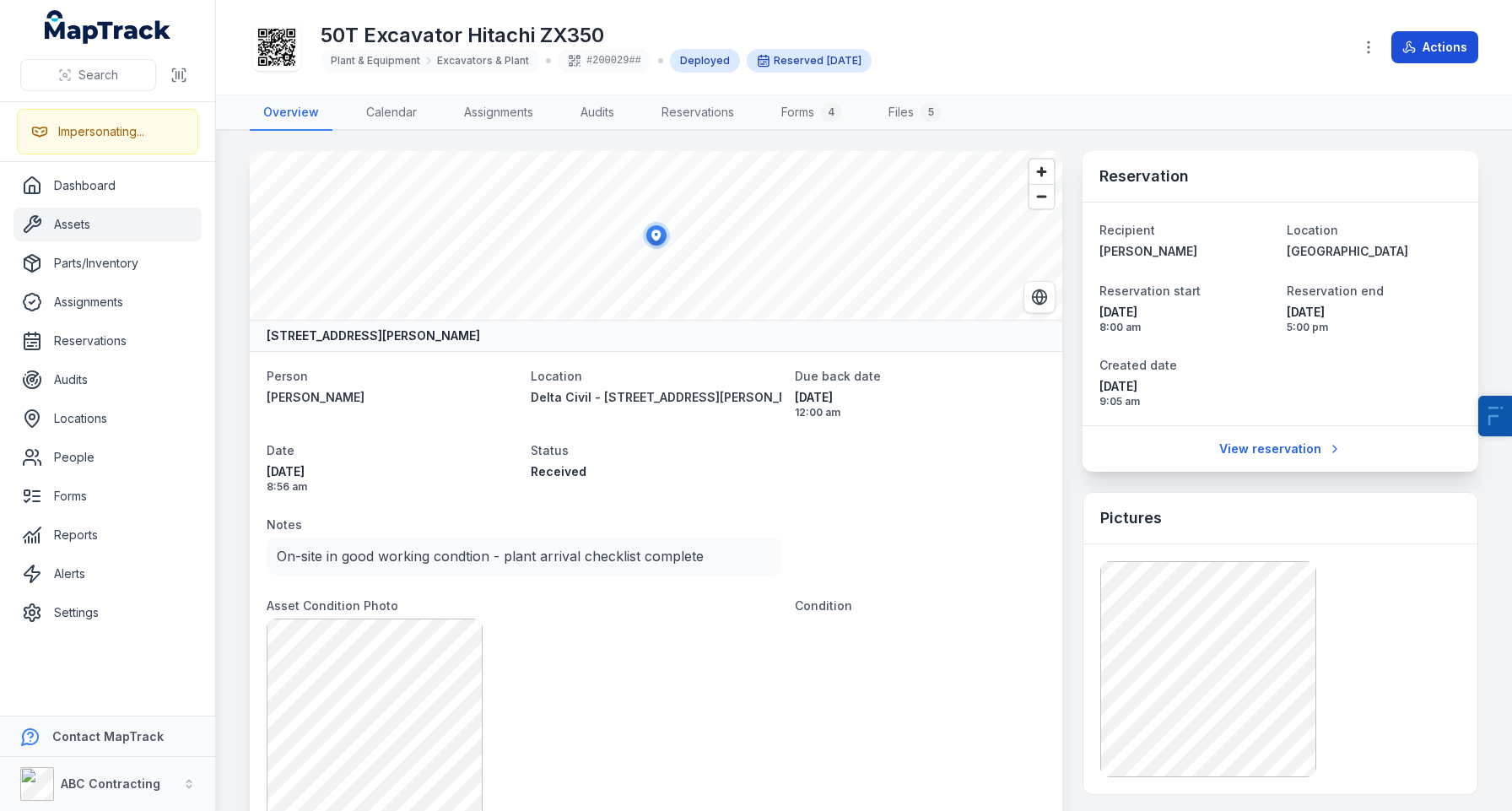
click at [1464, 55] on button "Actions" at bounding box center [1434, 47] width 87 height 32
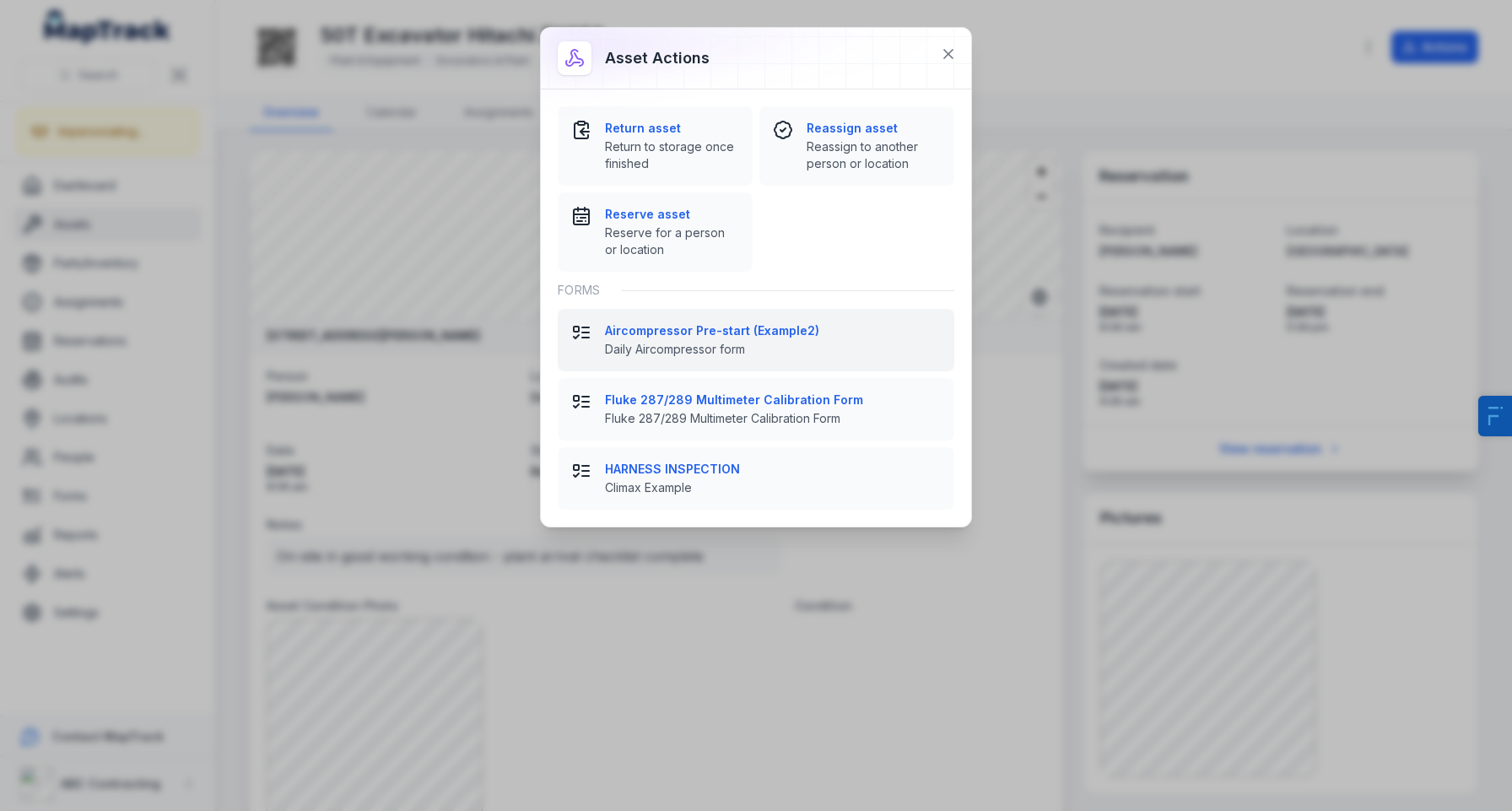
click at [733, 333] on strong "Aircompressor Pre-start (Example2)" at bounding box center [773, 330] width 336 height 16
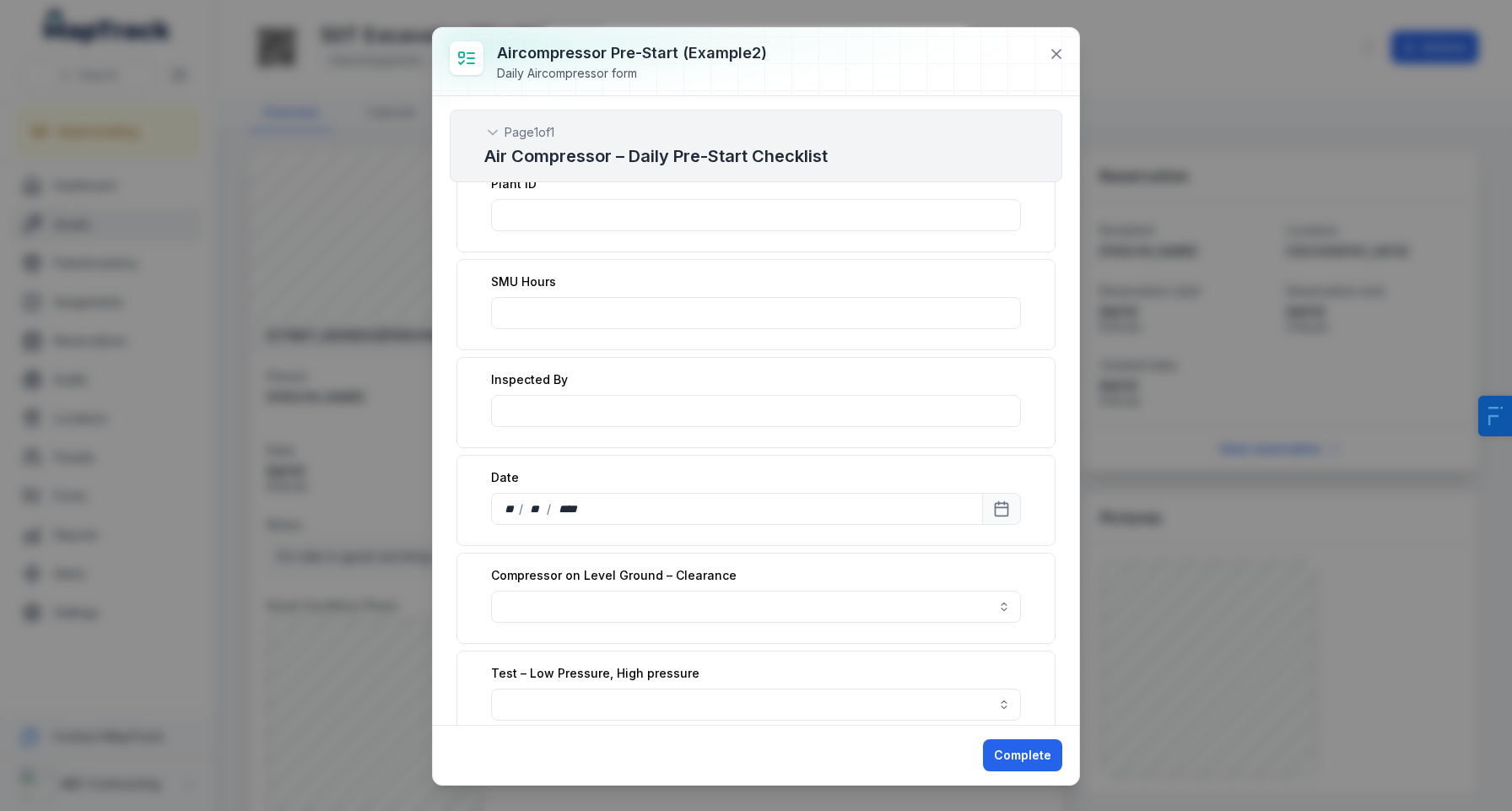
scroll to position [389, 0]
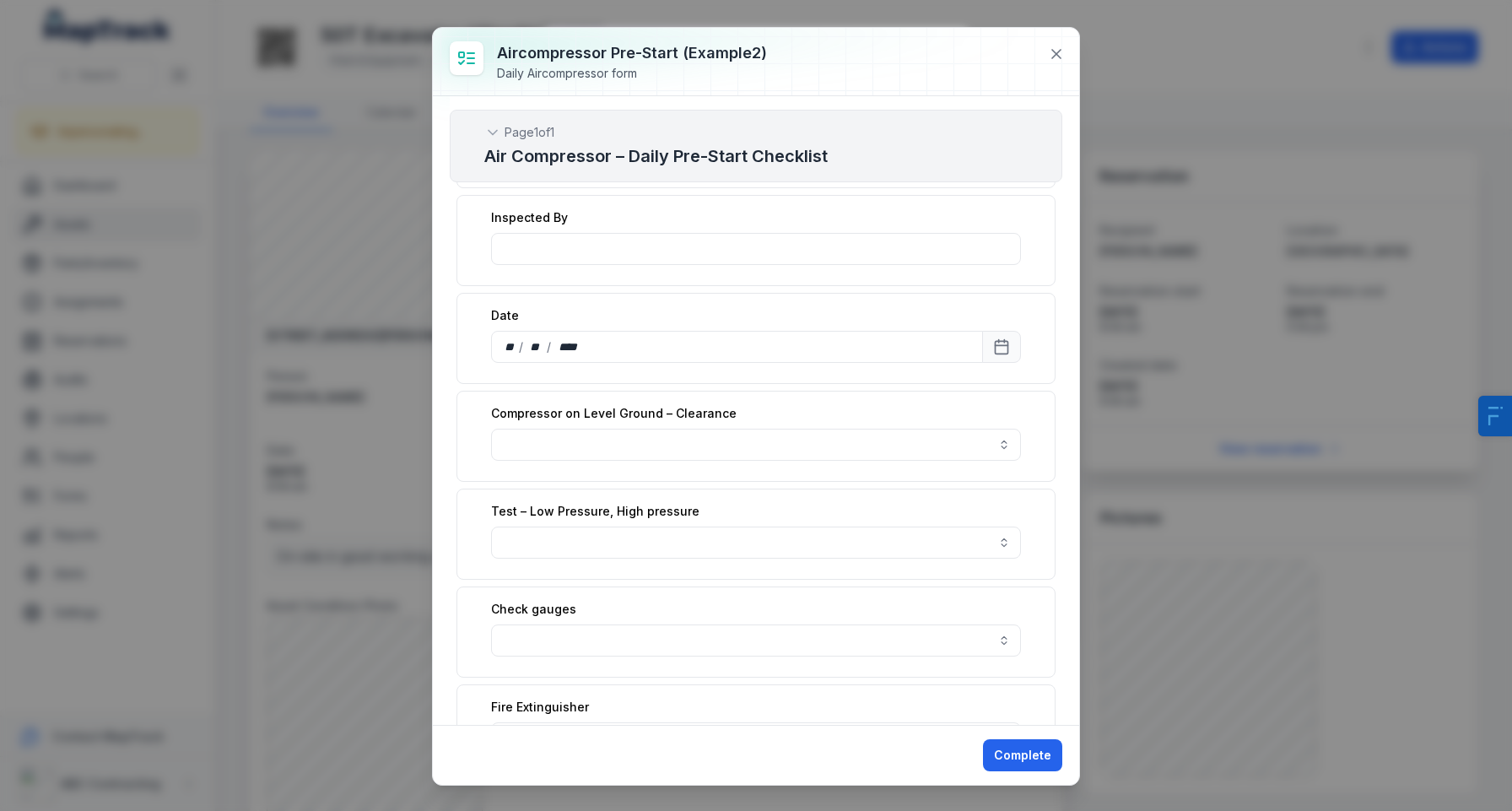
click at [638, 665] on div "Check gauges" at bounding box center [756, 633] width 599 height 91
click at [671, 643] on button "button" at bounding box center [756, 640] width 530 height 32
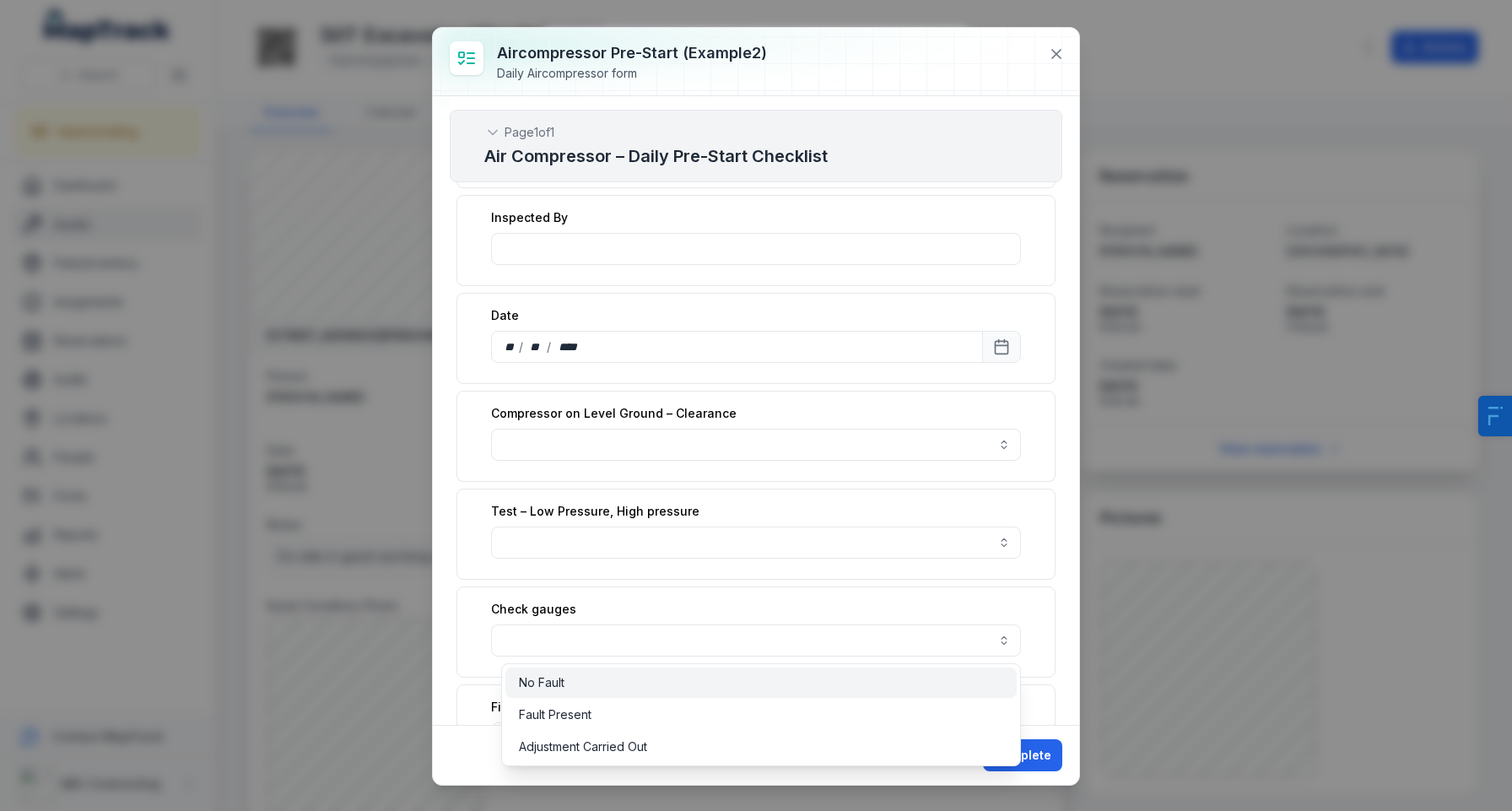
click at [614, 696] on div "No Fault" at bounding box center [760, 682] width 511 height 30
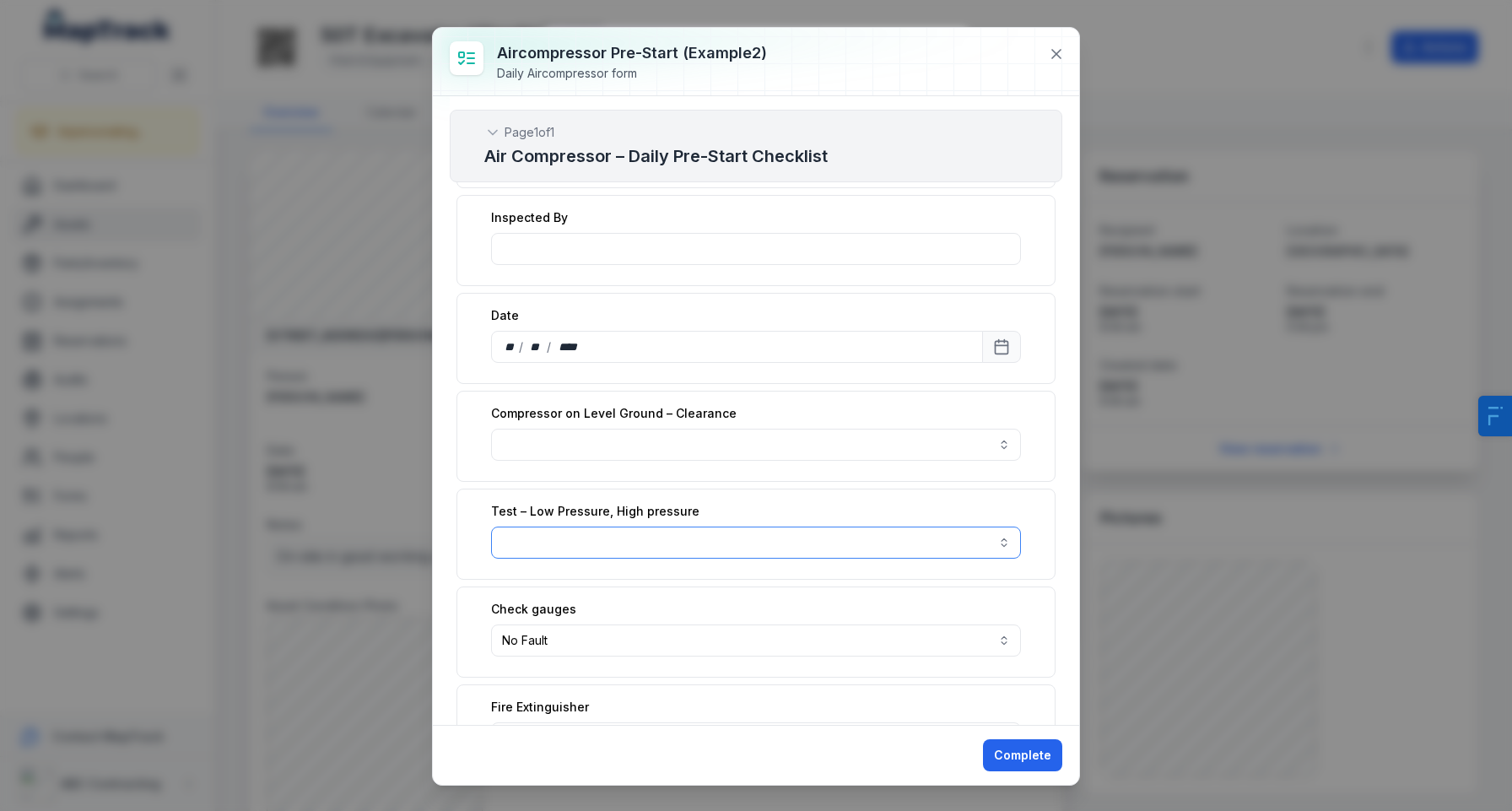
click at [595, 546] on button "button" at bounding box center [756, 542] width 530 height 32
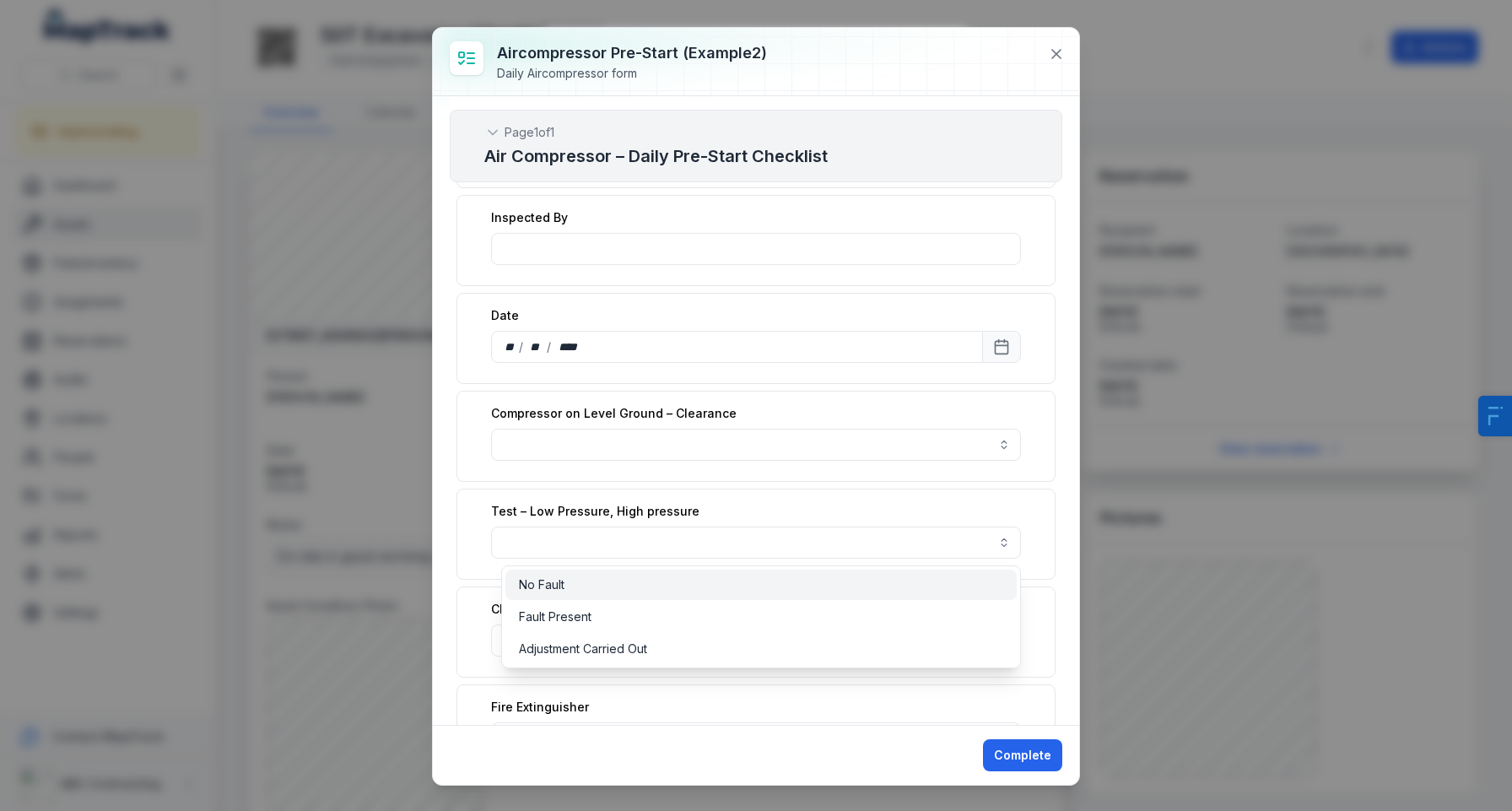
click at [557, 579] on span "No Fault" at bounding box center [541, 584] width 46 height 16
click at [868, 489] on div "Test – Low Pressure, High pressure No Fault ********" at bounding box center [756, 535] width 599 height 91
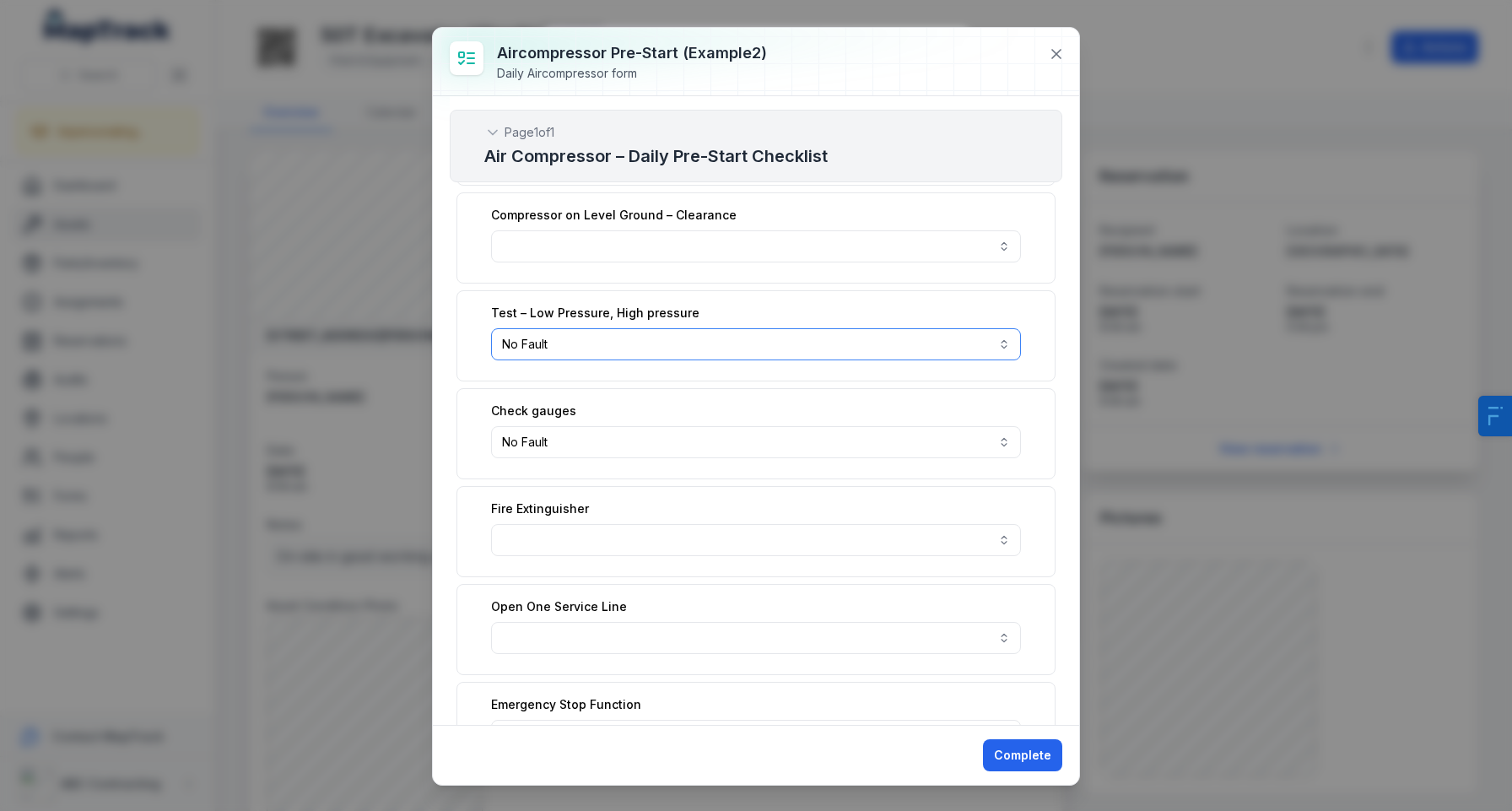
scroll to position [702, 0]
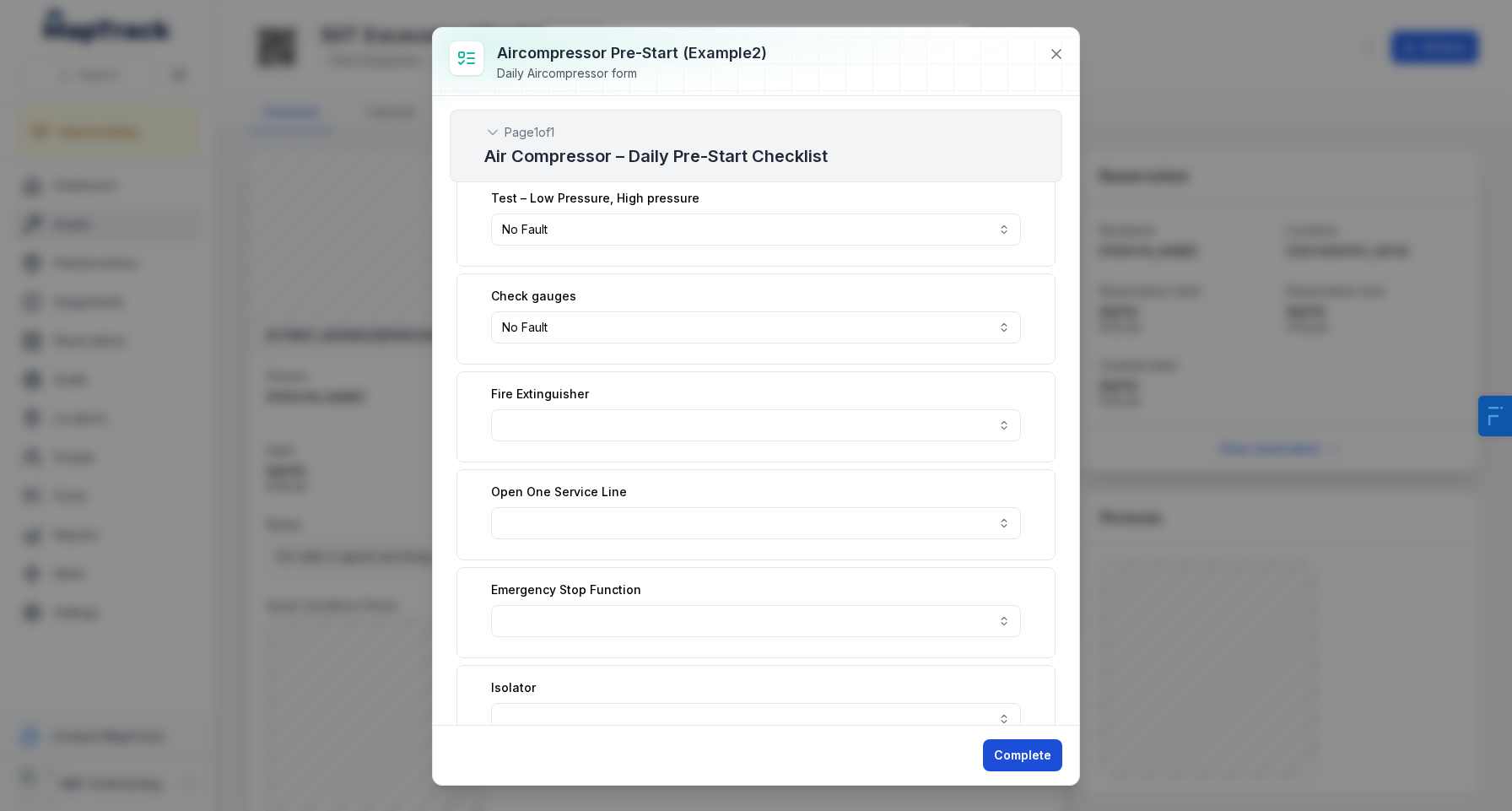
click at [996, 749] on button "Complete" at bounding box center [1022, 755] width 80 height 32
